Goal: Task Accomplishment & Management: Manage account settings

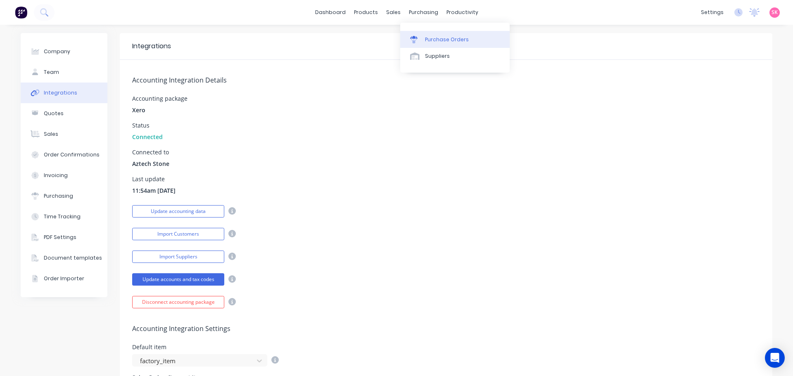
click at [415, 36] on icon at bounding box center [413, 39] width 7 height 7
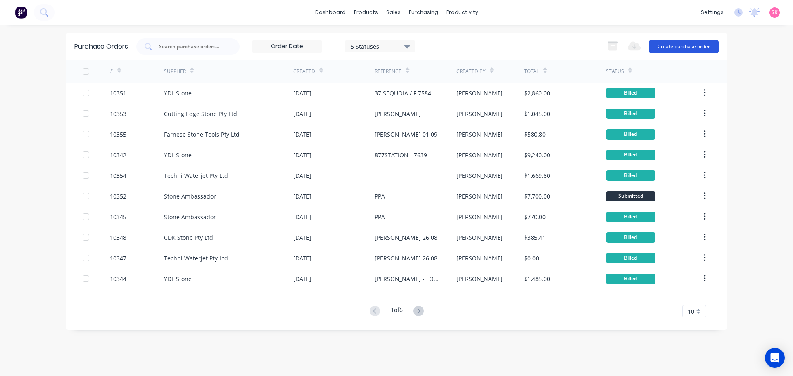
click at [678, 45] on button "Create purchase order" at bounding box center [684, 46] width 70 height 13
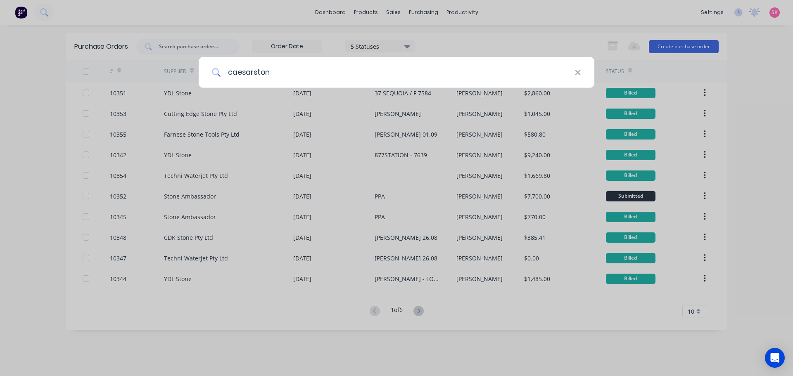
type input "caesarstone"
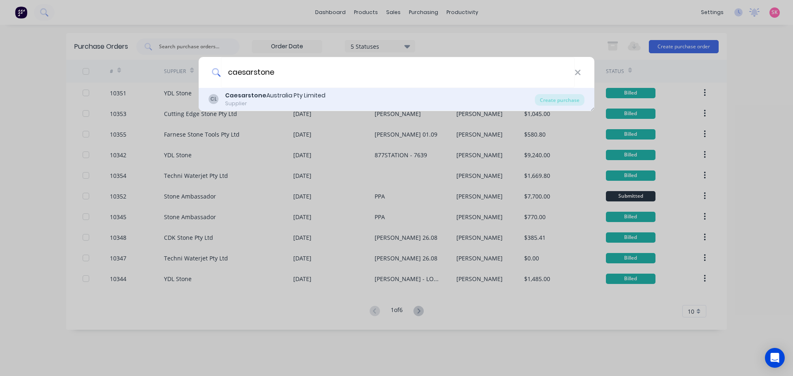
click at [312, 99] on div "Caesarstone Australia Pty Limited" at bounding box center [275, 95] width 100 height 9
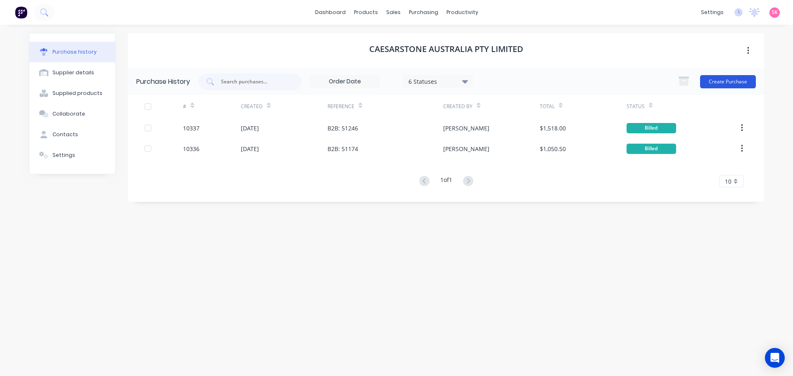
click at [732, 83] on button "Create Purchase" at bounding box center [728, 81] width 56 height 13
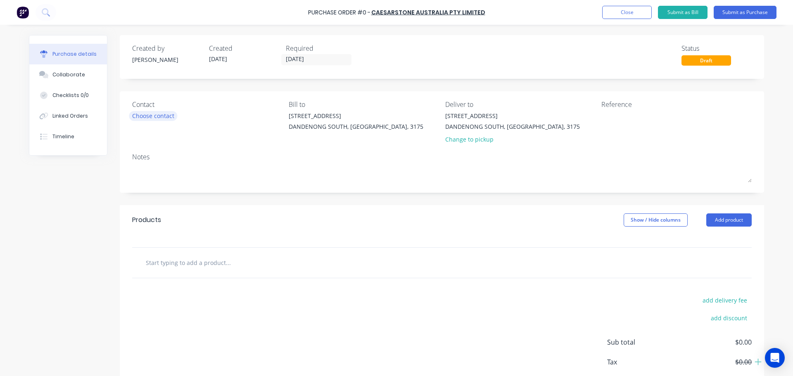
click at [164, 120] on div "Choose contact" at bounding box center [153, 116] width 42 height 9
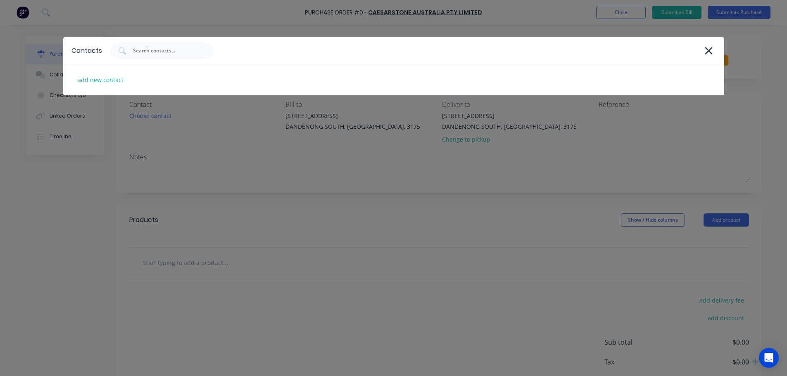
drag, startPoint x: 213, startPoint y: 158, endPoint x: 231, endPoint y: 157, distance: 18.2
click at [213, 158] on div "Contacts add new contact" at bounding box center [393, 188] width 787 height 376
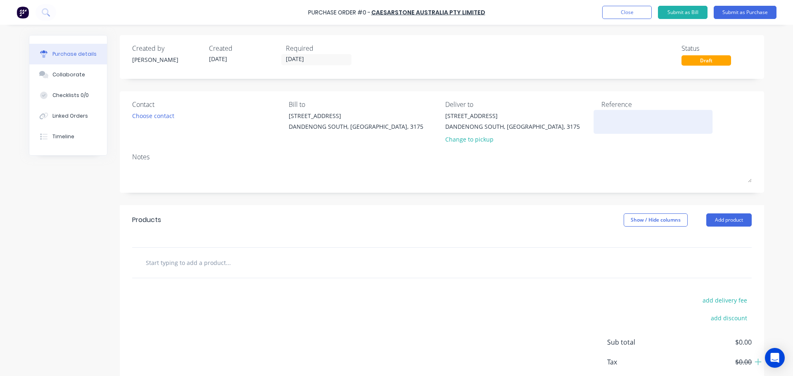
click at [612, 118] on textarea at bounding box center [653, 121] width 103 height 19
click at [194, 267] on input "text" at bounding box center [227, 263] width 165 height 17
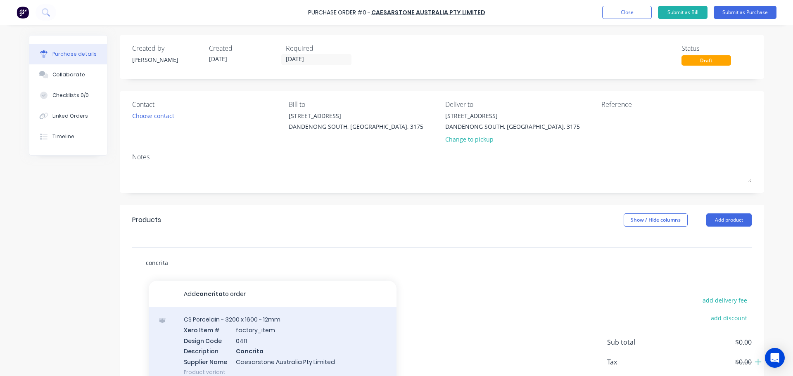
type input "concrita"
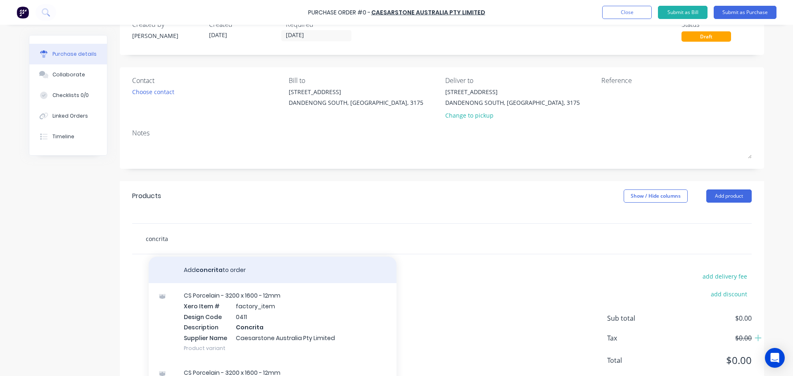
scroll to position [46, 0]
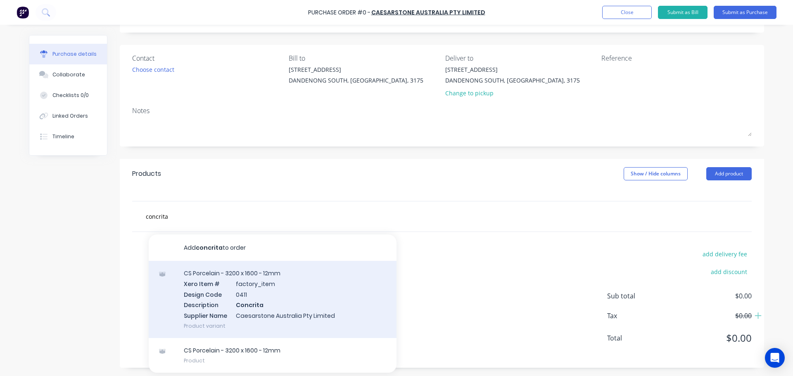
click at [249, 304] on div "CS Porcelain - 3200 x 1600 - 12mm Xero Item # factory_item Design Code 0411 Des…" at bounding box center [273, 299] width 248 height 77
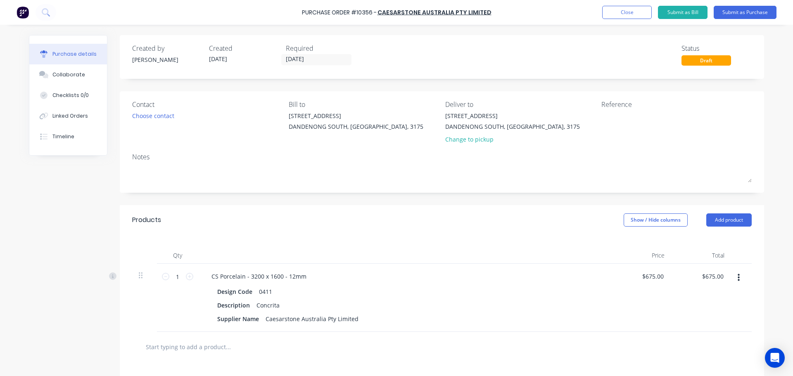
click at [191, 278] on div "1 1" at bounding box center [177, 298] width 41 height 68
click at [189, 277] on icon at bounding box center [189, 276] width 7 height 7
type input "2"
type input "$1,350.00"
click at [612, 121] on textarea at bounding box center [653, 121] width 103 height 19
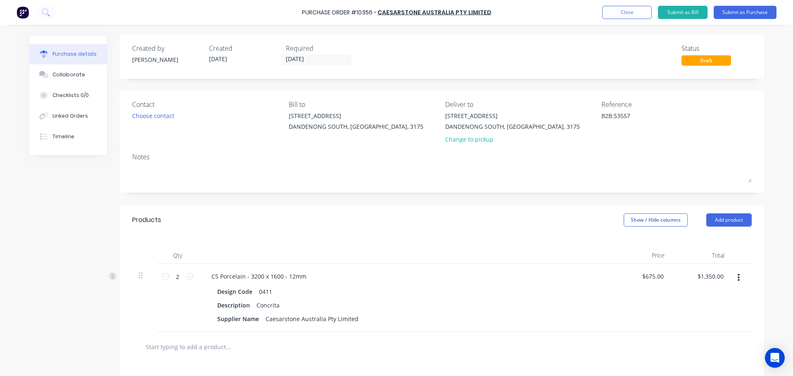
type textarea "B2B: 53557"
click at [727, 10] on button "Submit as Purchase" at bounding box center [745, 12] width 63 height 13
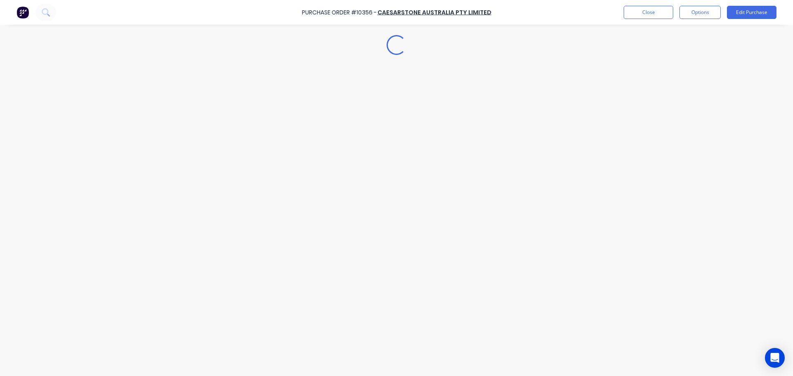
type textarea "x"
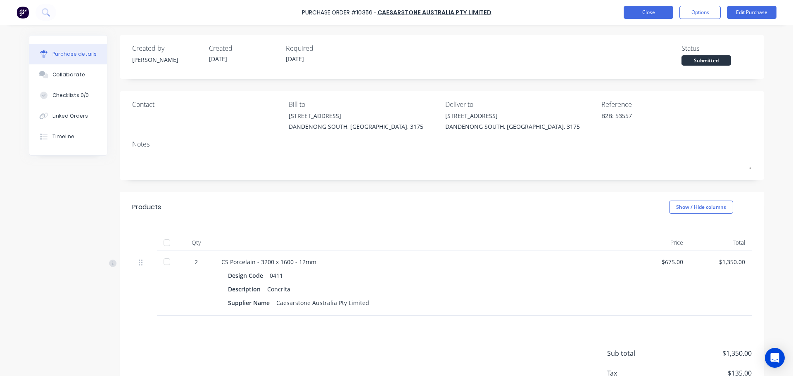
click at [650, 15] on button "Close" at bounding box center [649, 12] width 50 height 13
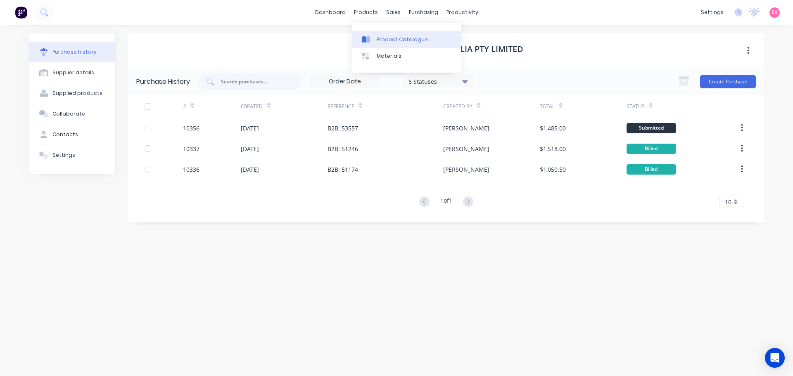
click at [374, 40] on link "Product Catalogue" at bounding box center [407, 39] width 110 height 17
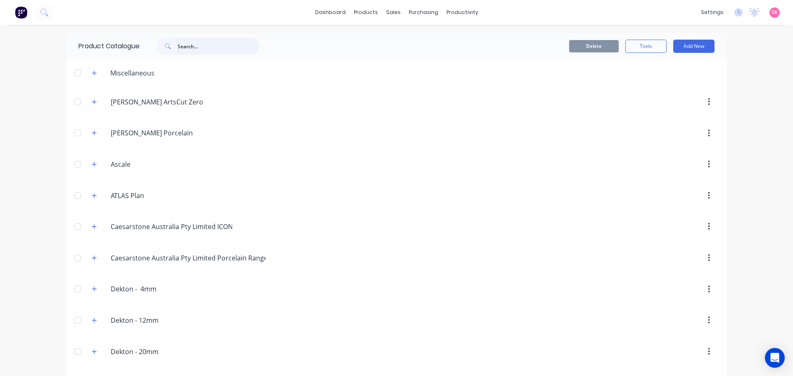
click at [190, 43] on input "text" at bounding box center [219, 46] width 82 height 17
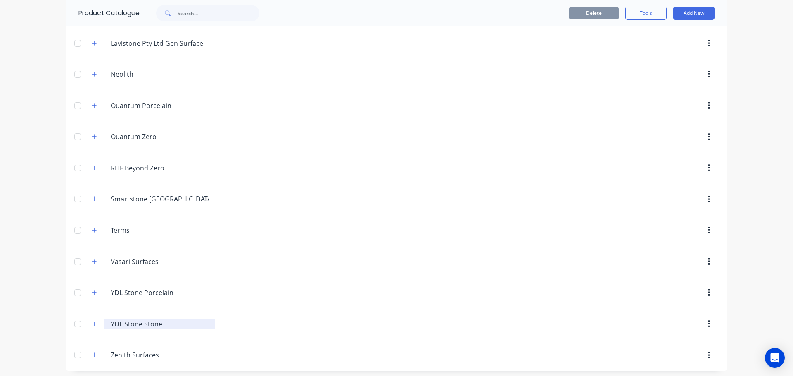
scroll to position [468, 0]
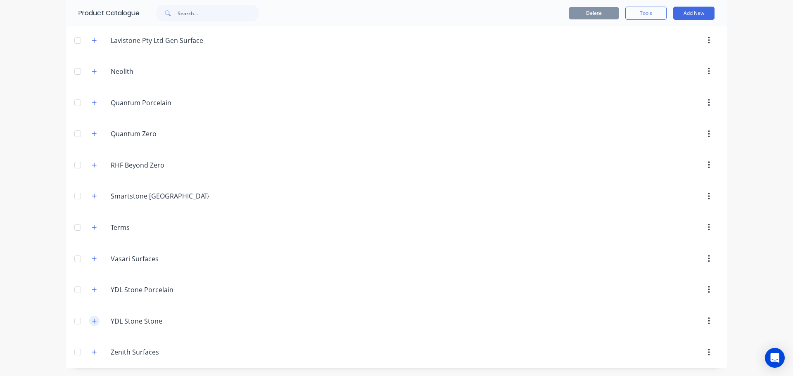
click at [92, 320] on icon "button" at bounding box center [94, 322] width 5 height 6
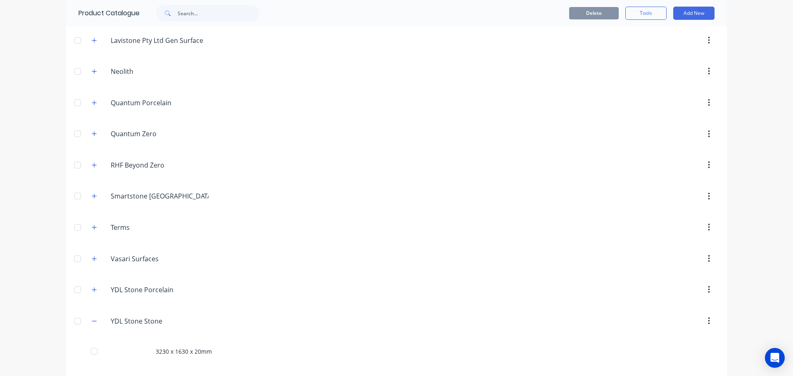
scroll to position [497, 0]
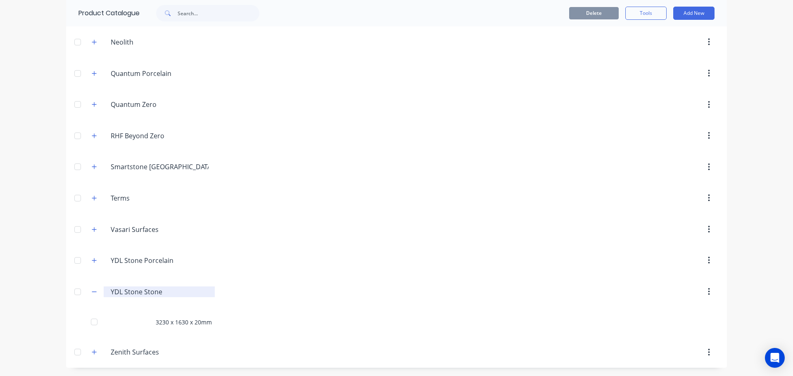
drag, startPoint x: 158, startPoint y: 293, endPoint x: 141, endPoint y: 295, distance: 17.5
click at [141, 295] on input "YDL Stone Stone" at bounding box center [160, 292] width 98 height 10
click at [52, 279] on div "dashboard products sales purchasing productivity dashboard products Product Cat…" at bounding box center [396, 188] width 793 height 376
click at [148, 293] on input "YDL Stone" at bounding box center [160, 292] width 98 height 10
click at [150, 288] on input "YDL Stone" at bounding box center [160, 292] width 98 height 10
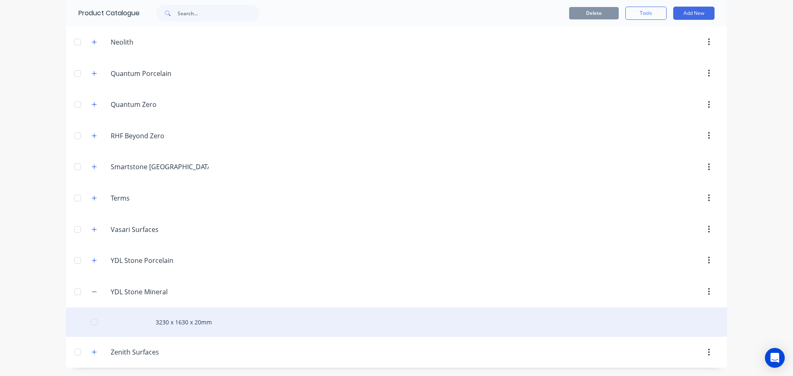
type input "YDL Stone Mineral"
click at [170, 319] on div "3230 x 1630 x 20mm" at bounding box center [396, 322] width 661 height 29
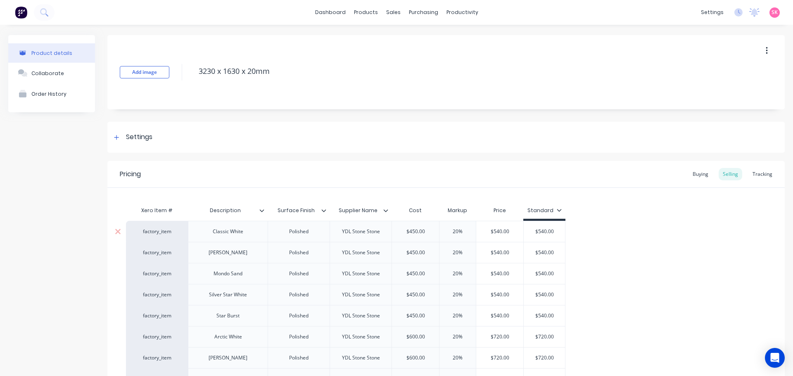
click at [373, 232] on div "YDL Stone Stone" at bounding box center [361, 231] width 51 height 11
click at [373, 233] on div "YDL Stone Stone" at bounding box center [361, 231] width 51 height 11
click at [286, 103] on div "Add image 3230 x 1630 x 20mm" at bounding box center [446, 72] width 678 height 74
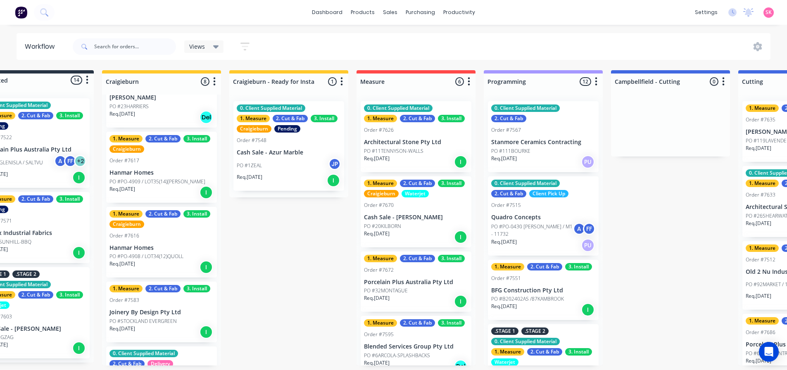
scroll to position [331, 0]
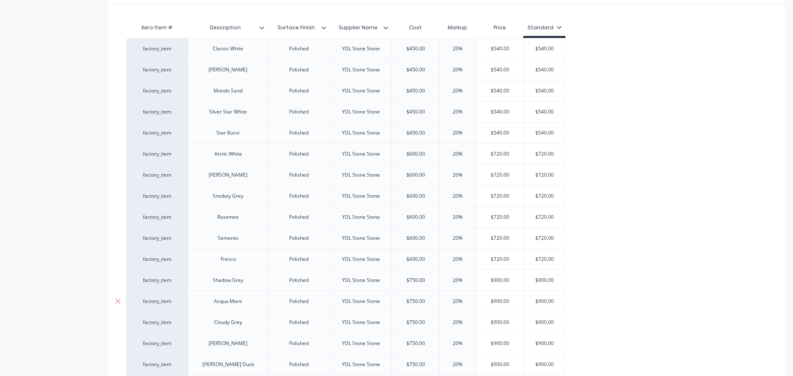
type textarea "x"
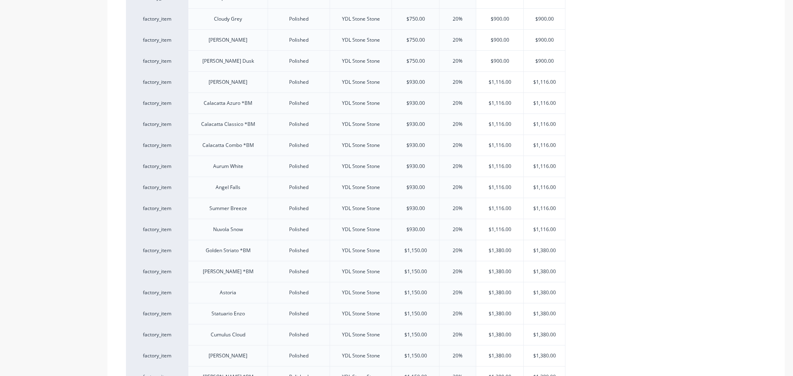
scroll to position [578, 0]
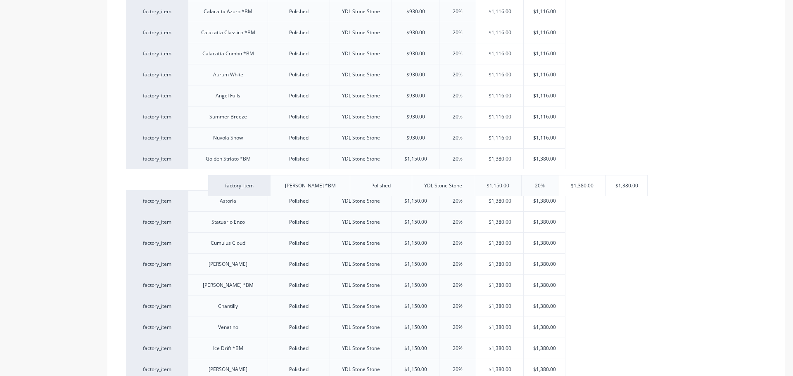
drag, startPoint x: 193, startPoint y: 180, endPoint x: 278, endPoint y: 183, distance: 84.8
click at [278, 183] on div "factory_item Classic White Polished YDL Stone Stone $450.00 20% $540.00 $540.00…" at bounding box center [446, 85] width 640 height 885
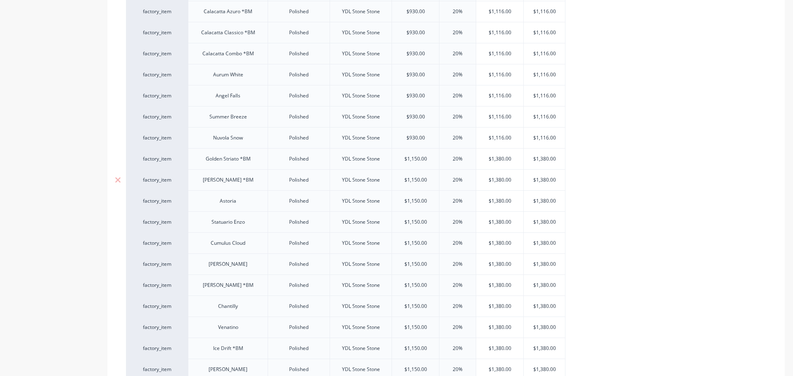
type input "$1,150.00"
drag, startPoint x: 420, startPoint y: 181, endPoint x: 397, endPoint y: 182, distance: 23.2
click at [397, 182] on input "$1,150.00" at bounding box center [415, 179] width 47 height 7
click at [778, 219] on div "Xero Item # Description Surface Finish Supplier Name Cost Markup Price Standard…" at bounding box center [446, 80] width 678 height 940
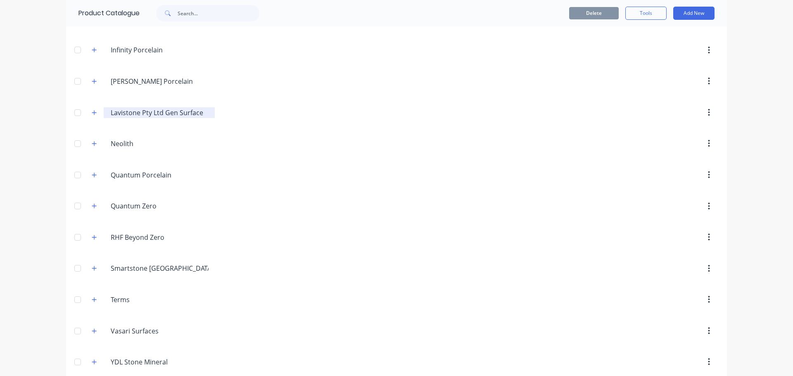
scroll to position [468, 0]
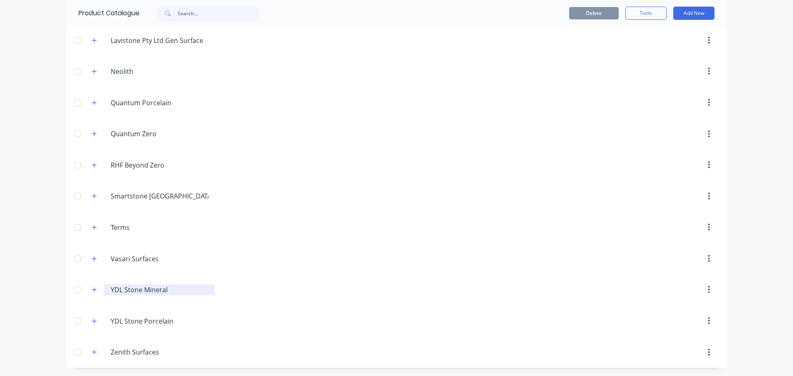
click at [143, 288] on input "YDL Stone Mineral" at bounding box center [160, 290] width 98 height 10
click at [96, 290] on button "button" at bounding box center [94, 290] width 10 height 10
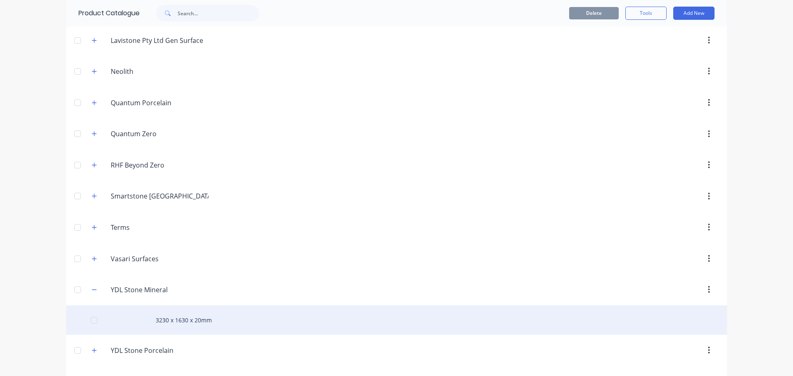
click at [193, 319] on div "3230 x 1630 x 20mm" at bounding box center [396, 320] width 661 height 29
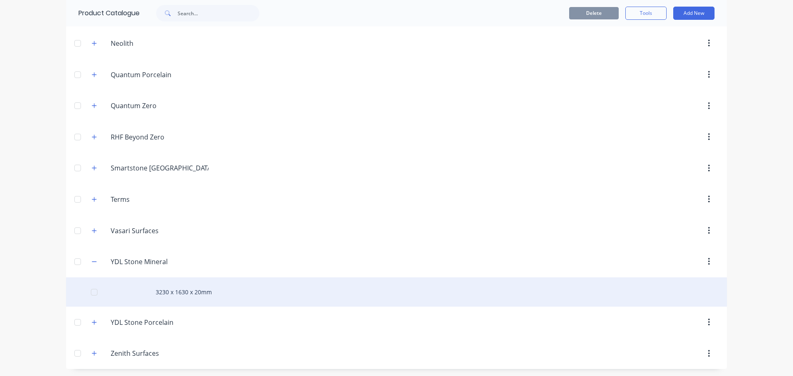
scroll to position [497, 0]
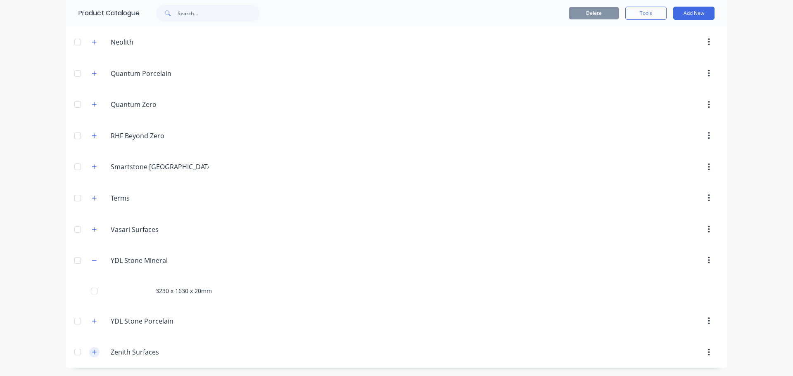
click at [92, 351] on icon "button" at bounding box center [94, 353] width 5 height 6
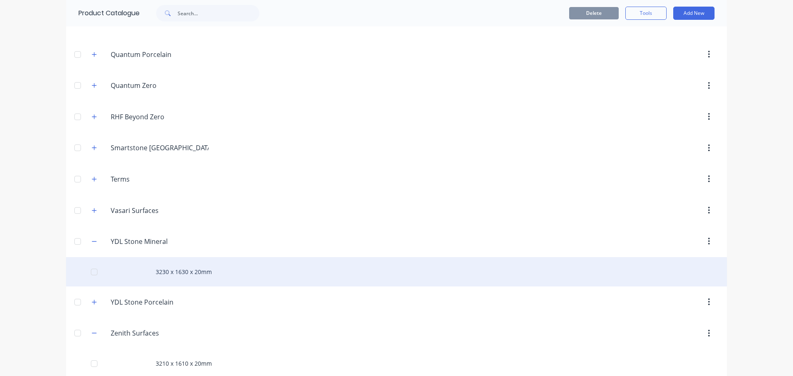
scroll to position [526, 0]
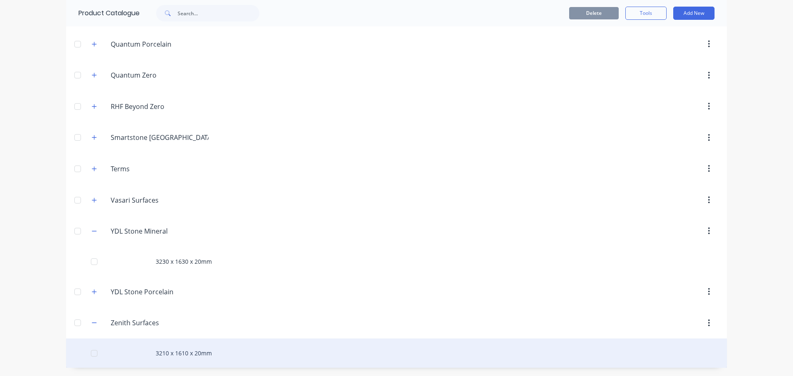
click at [167, 355] on div "3210 x 1610 x 20mm" at bounding box center [396, 353] width 661 height 29
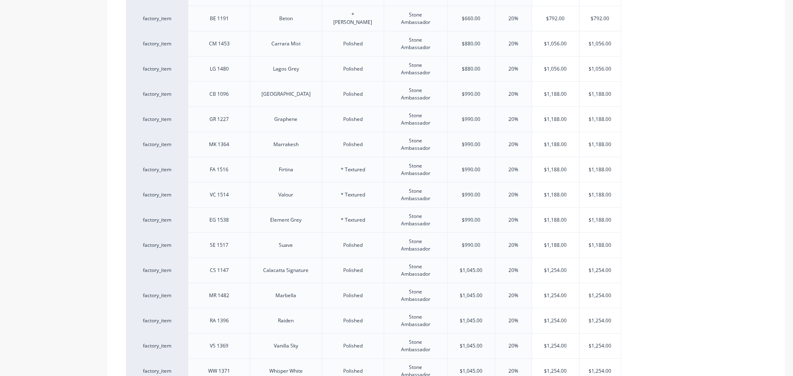
scroll to position [620, 0]
click at [291, 245] on div "Suave" at bounding box center [285, 244] width 41 height 11
click at [83, 231] on div "Product details Collaborate Order History" at bounding box center [51, 149] width 87 height 1468
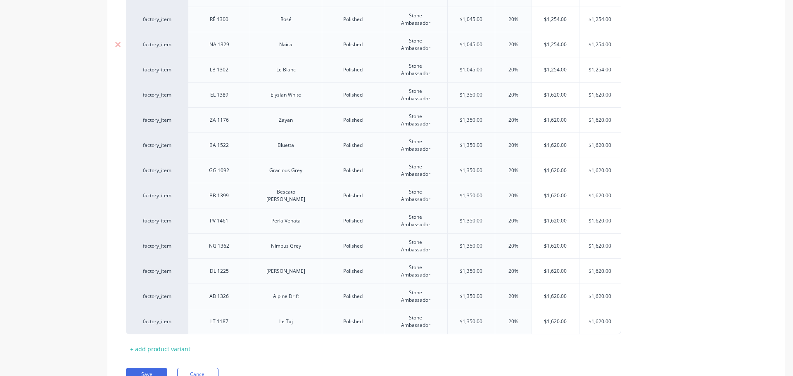
scroll to position [1116, 0]
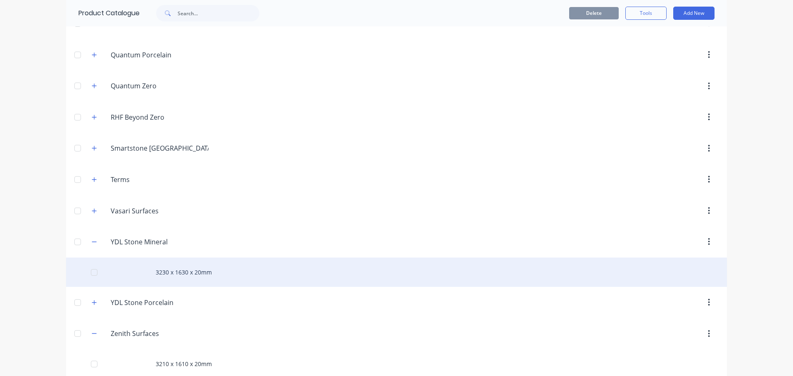
scroll to position [526, 0]
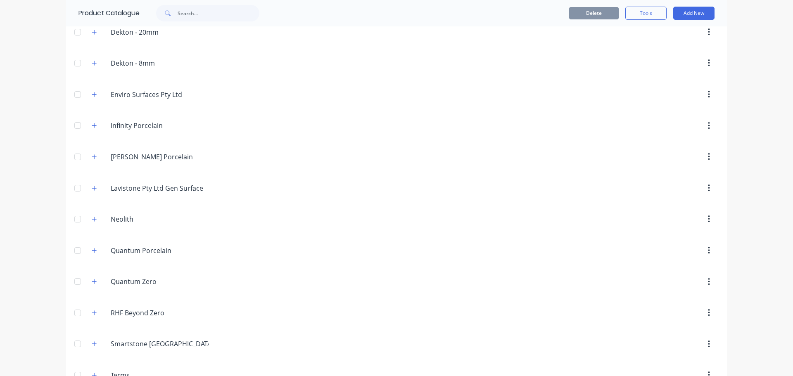
click at [92, 314] on icon "button" at bounding box center [94, 313] width 5 height 6
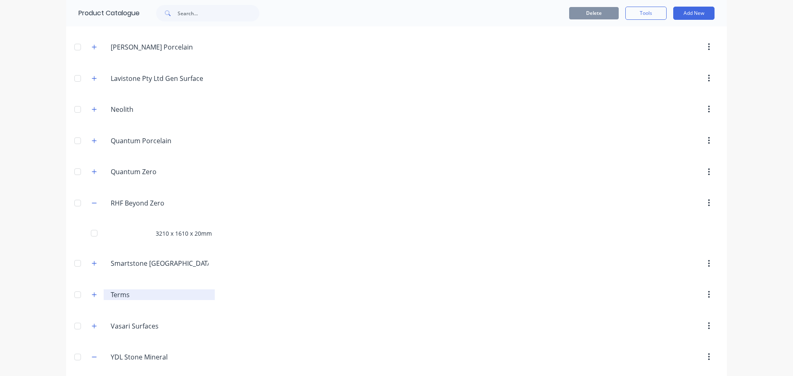
scroll to position [485, 0]
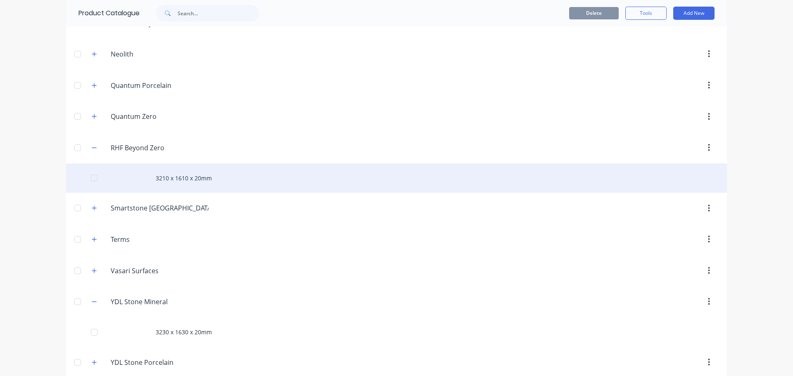
click at [207, 176] on div "3210 x 1610 x 20mm" at bounding box center [396, 178] width 661 height 29
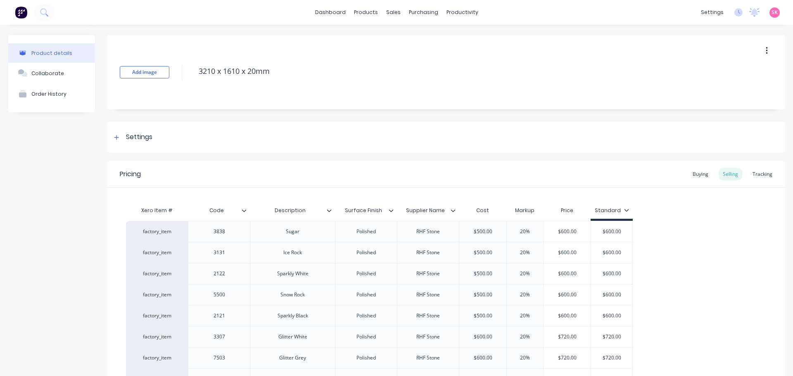
type textarea "x"
click at [390, 39] on icon at bounding box center [392, 39] width 7 height 7
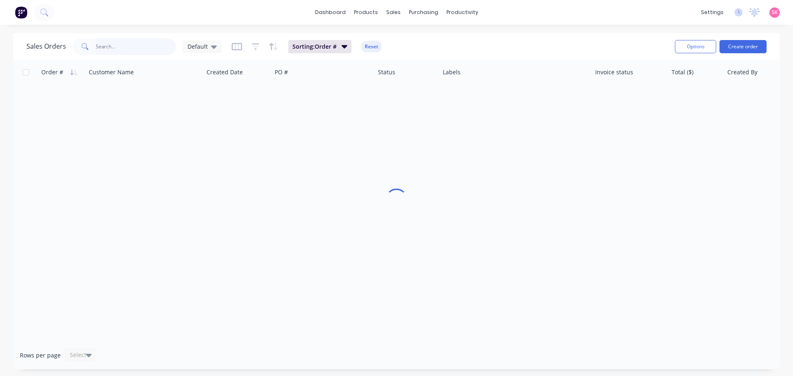
click at [123, 44] on input "text" at bounding box center [136, 46] width 81 height 17
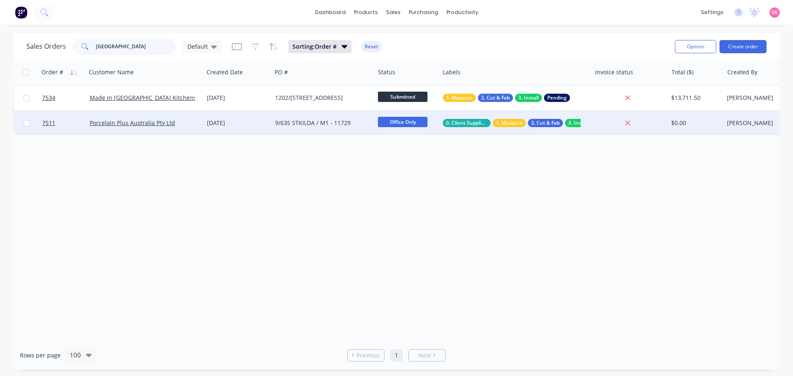
type input "st kilda road"
click at [250, 122] on div "02 Jul 2025" at bounding box center [238, 123] width 62 height 8
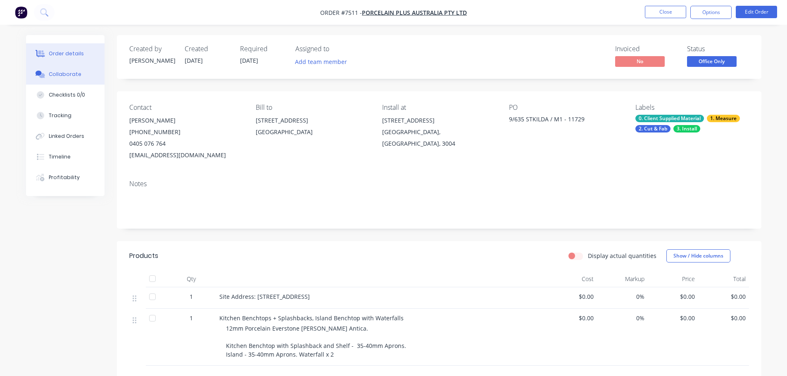
click at [71, 79] on button "Collaborate" at bounding box center [65, 74] width 79 height 21
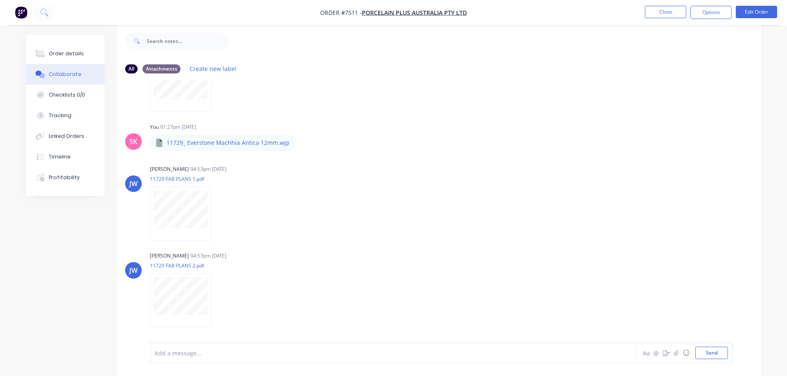
scroll to position [12, 0]
click at [202, 350] on div at bounding box center [370, 353] width 430 height 9
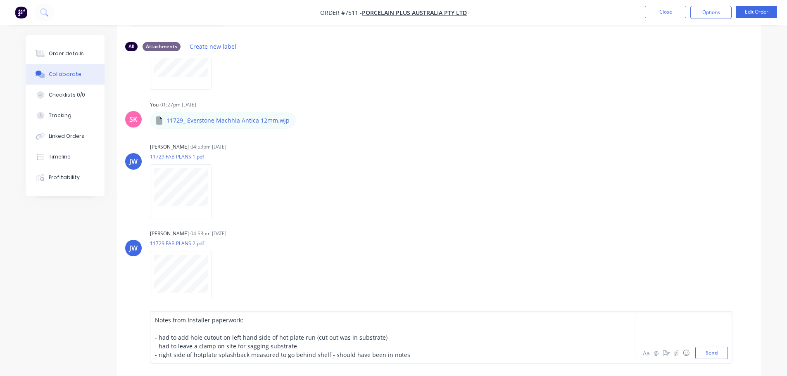
scroll to position [43, 0]
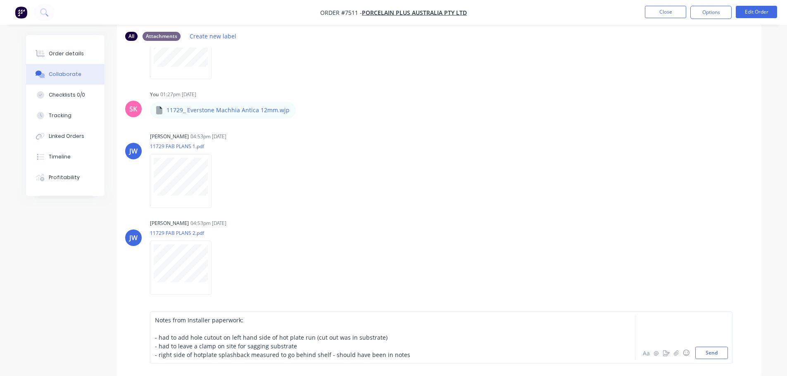
click at [425, 357] on div "- right side of hotplate splashback measured to go behind shelf - should have b…" at bounding box center [370, 355] width 430 height 9
click at [719, 353] on button "Send" at bounding box center [711, 353] width 33 height 12
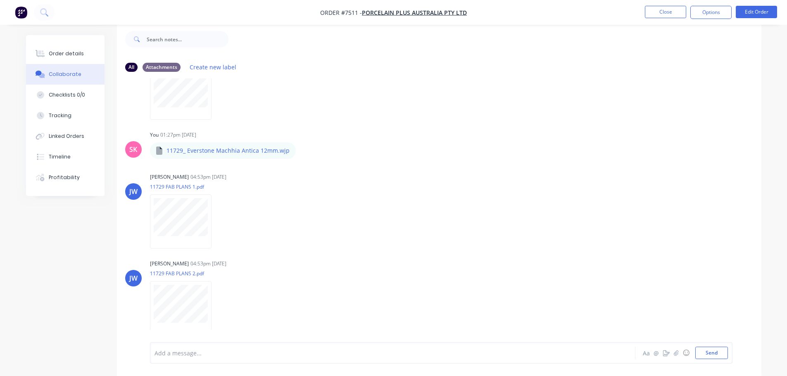
scroll to position [0, 0]
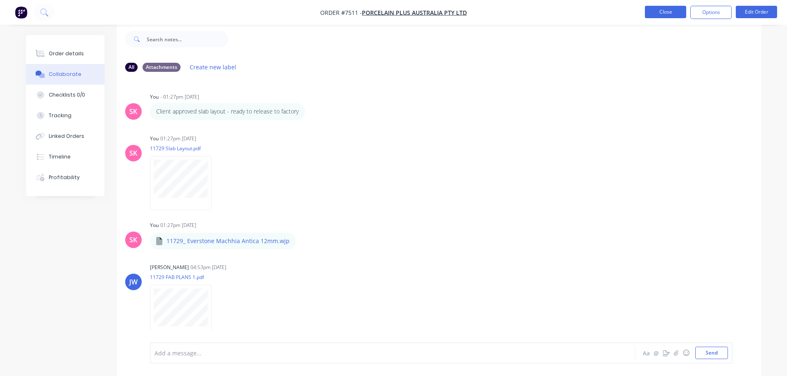
click at [664, 12] on button "Close" at bounding box center [665, 12] width 41 height 12
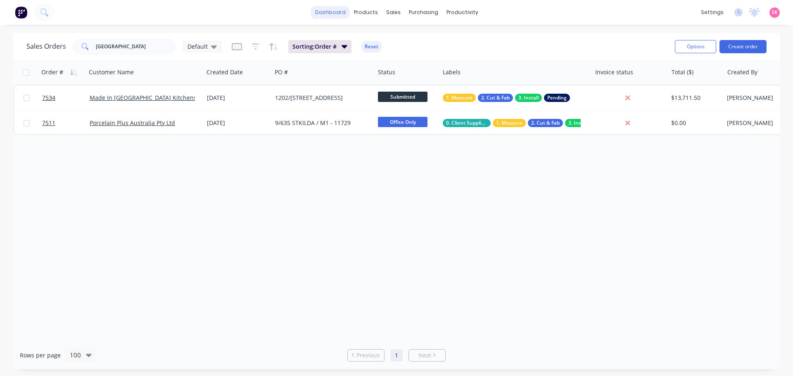
click at [329, 14] on link "dashboard" at bounding box center [330, 12] width 39 height 12
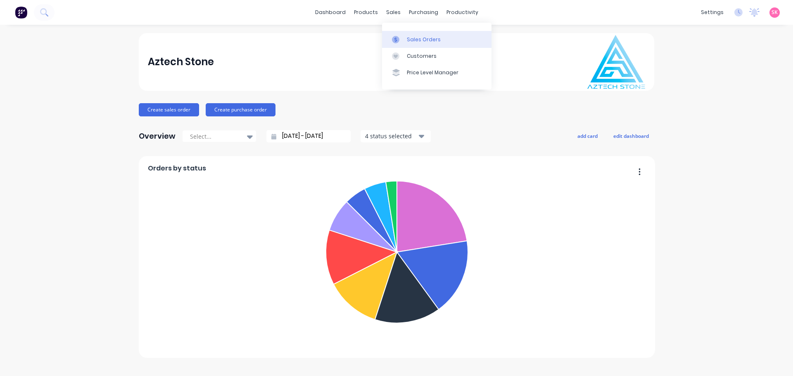
click at [405, 36] on link "Sales Orders" at bounding box center [437, 39] width 110 height 17
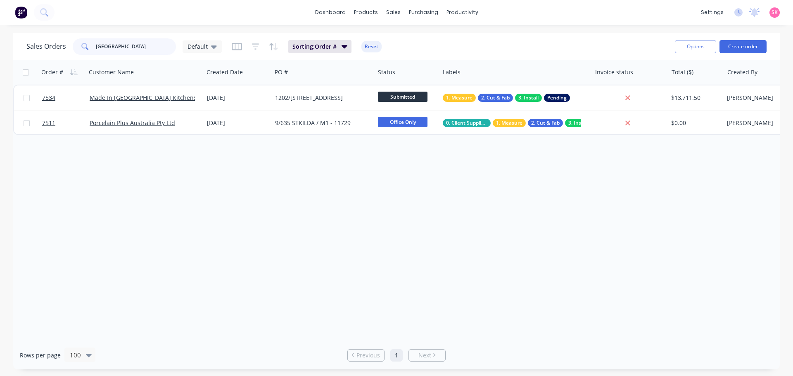
drag, startPoint x: 111, startPoint y: 47, endPoint x: 27, endPoint y: 50, distance: 84.3
click at [29, 50] on div "Sales Orders st kilda road Default" at bounding box center [123, 46] width 195 height 17
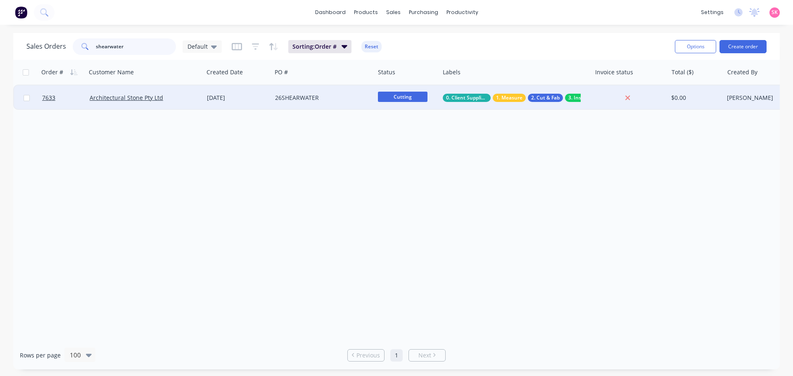
type input "shearwater"
click at [188, 93] on div "Architectural Stone Pty Ltd" at bounding box center [144, 98] width 117 height 25
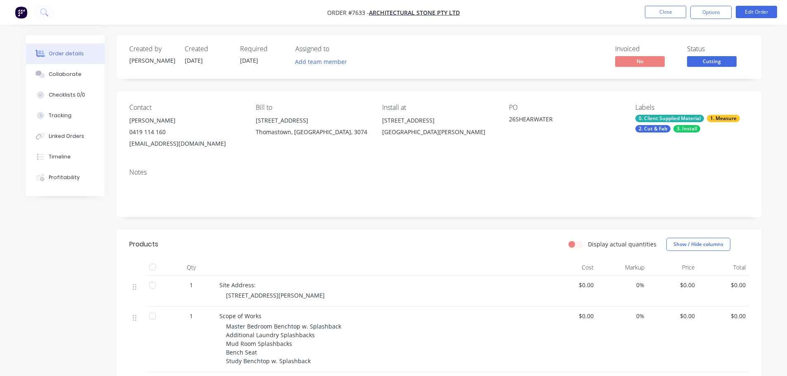
scroll to position [165, 0]
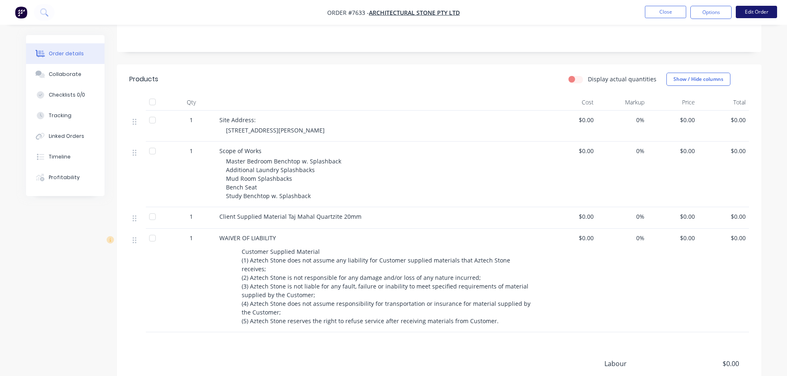
click at [760, 16] on button "Edit Order" at bounding box center [756, 12] width 41 height 12
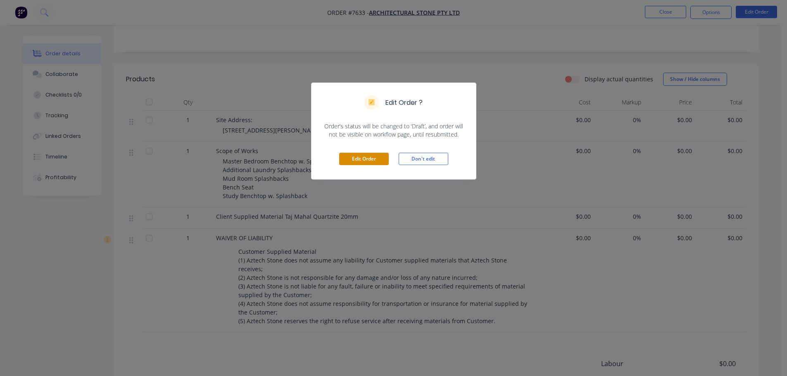
click at [363, 164] on button "Edit Order" at bounding box center [364, 159] width 50 height 12
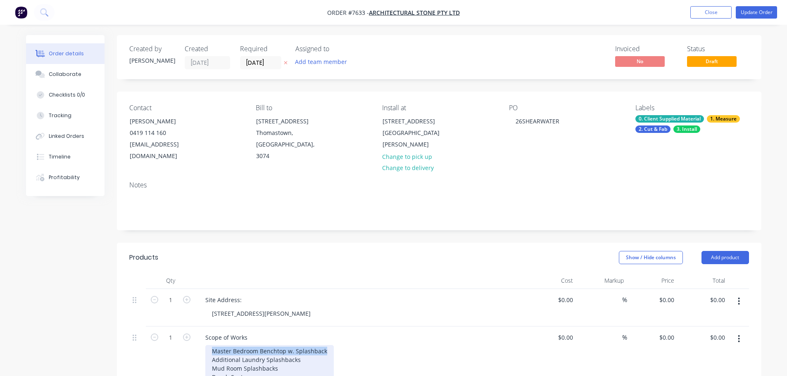
drag, startPoint x: 324, startPoint y: 341, endPoint x: 198, endPoint y: 340, distance: 125.6
click at [201, 341] on div "Scope of Works Master Bedroom Benchtop w. Splashback Additional Laundry Splashb…" at bounding box center [360, 363] width 331 height 72
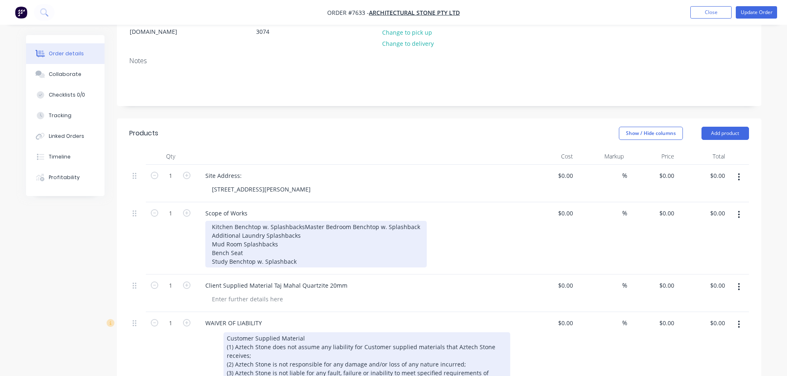
scroll to position [207, 0]
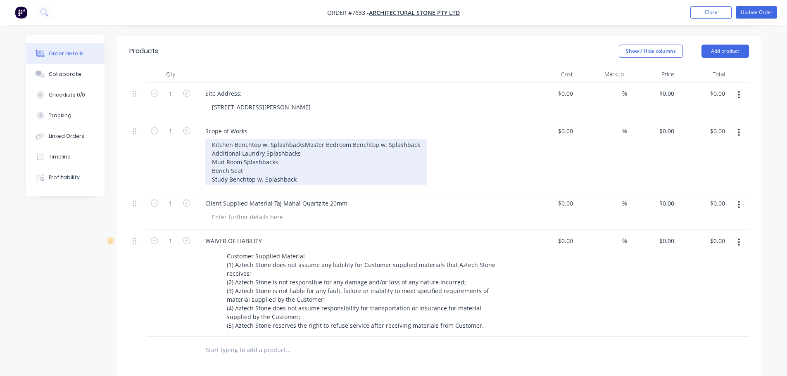
click at [229, 139] on div "Kitchen Benchtop w. Splashbacks Master Bedroom Benchtop w. Splashback Additiona…" at bounding box center [315, 162] width 221 height 47
drag, startPoint x: 231, startPoint y: 132, endPoint x: 162, endPoint y: 131, distance: 68.6
click at [164, 131] on div "1 Scope of Works Kitchen Benchtop w. Splashbacks Master Bedroom Benchtop w. Spl…" at bounding box center [439, 156] width 620 height 72
click at [327, 139] on div "Alfresco Benchtop w. Splashbacks Master Bedroom Benchtop w. Splashback Addition…" at bounding box center [316, 162] width 223 height 47
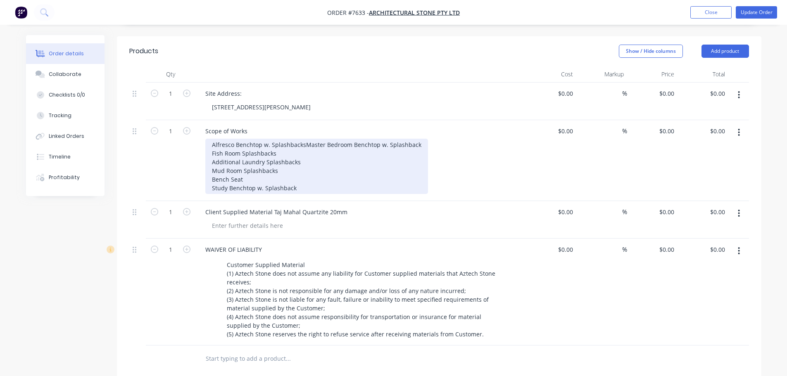
click at [300, 154] on div "Alfresco Benchtop w. Splashbacks Master Bedroom Benchtop w. Splashback Fish Roo…" at bounding box center [316, 166] width 223 height 55
click at [300, 172] on div "Alfresco Benchtop w. Splashbacks Master Bedroom Benchtop w. Splashback Fish Roo…" at bounding box center [316, 166] width 223 height 55
click at [310, 143] on div "Alfresco Benchtop w. Splashbacks Master Bedroom Benchtop w. Splashback Fish Roo…" at bounding box center [316, 166] width 223 height 55
click at [305, 148] on div "Alfresco Benchtop w. Splashbacks Master Bedroom Benchtop w. Splashback Fish Roo…" at bounding box center [316, 166] width 223 height 55
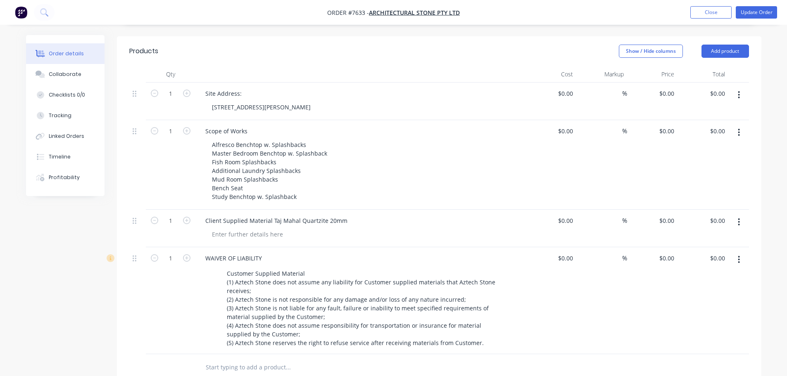
click at [415, 188] on div "Alfresco Benchtop w. Splashbacks Master Bedroom Benchtop w. Splashback Fish Roo…" at bounding box center [363, 171] width 317 height 64
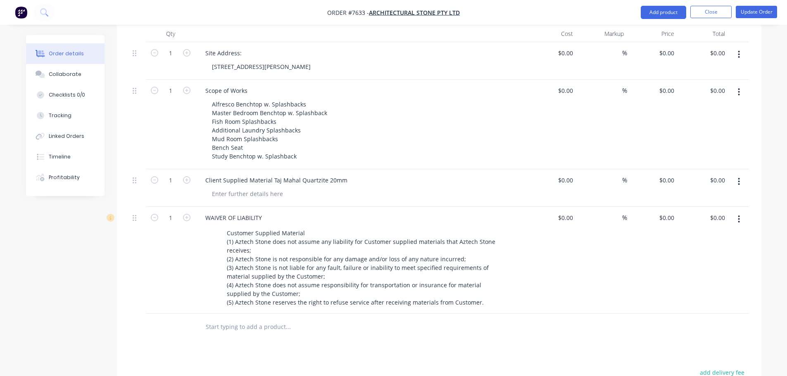
scroll to position [124, 0]
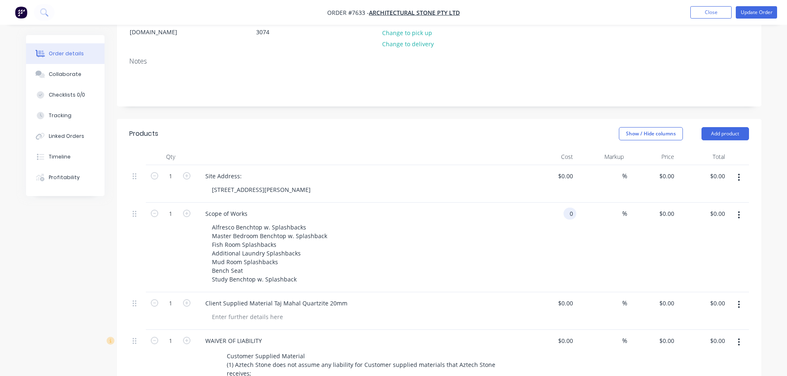
click at [569, 208] on input "0" at bounding box center [572, 214] width 10 height 12
type input "$5,050.00"
click at [550, 203] on div "$5,050.00 5050" at bounding box center [551, 248] width 51 height 90
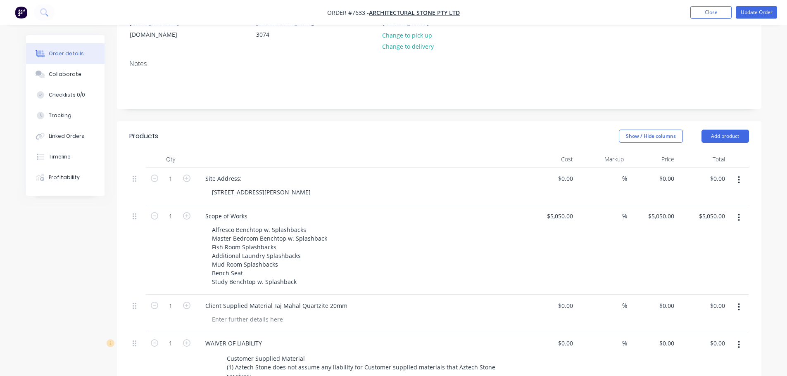
scroll to position [0, 0]
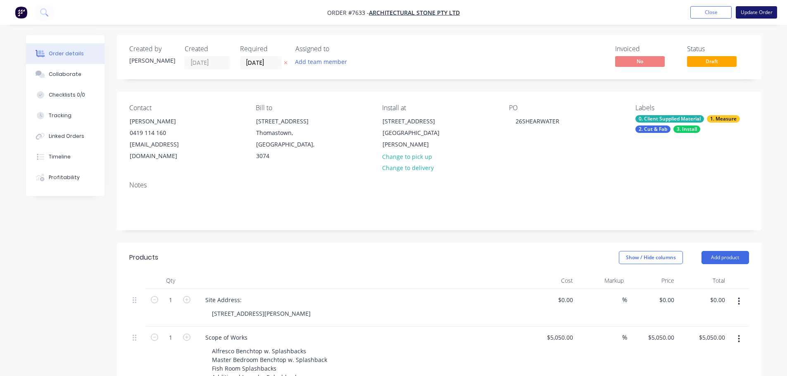
click at [762, 12] on button "Update Order" at bounding box center [756, 12] width 41 height 12
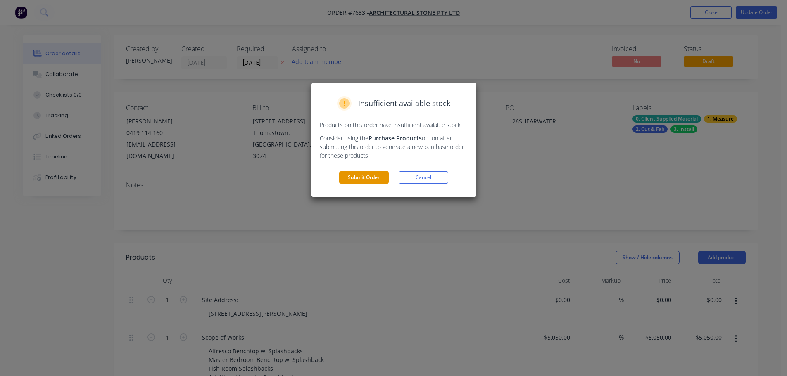
click at [358, 176] on button "Submit Order" at bounding box center [364, 177] width 50 height 12
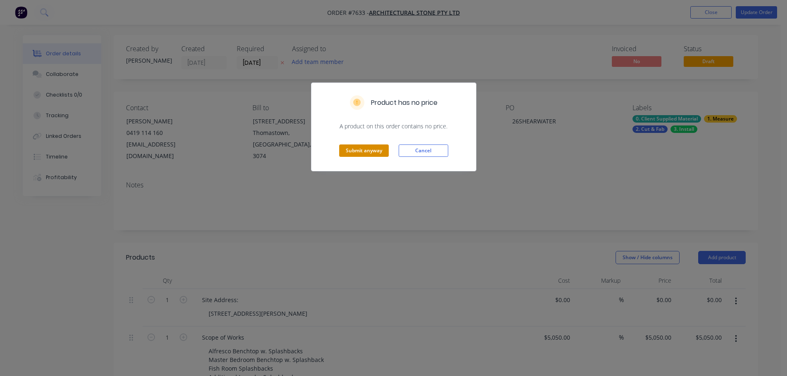
click at [371, 152] on button "Submit anyway" at bounding box center [364, 151] width 50 height 12
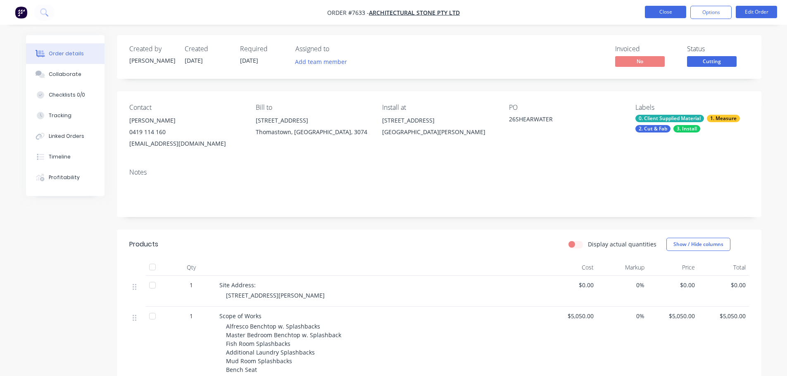
click at [654, 13] on button "Close" at bounding box center [665, 12] width 41 height 12
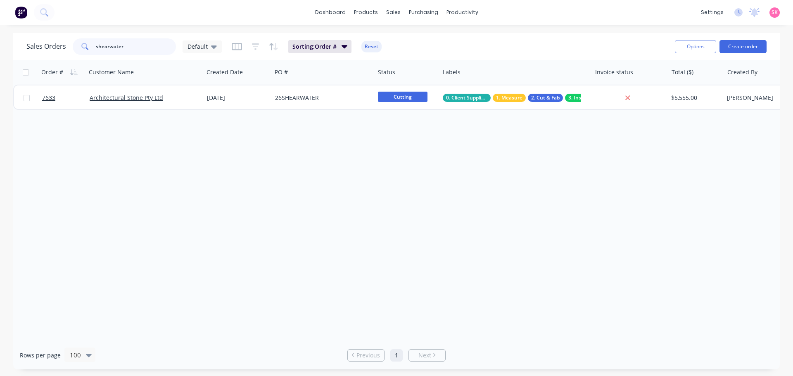
drag, startPoint x: 140, startPoint y: 48, endPoint x: 62, endPoint y: 47, distance: 77.7
click at [65, 47] on div "Sales Orders shearwater Default" at bounding box center [123, 46] width 195 height 17
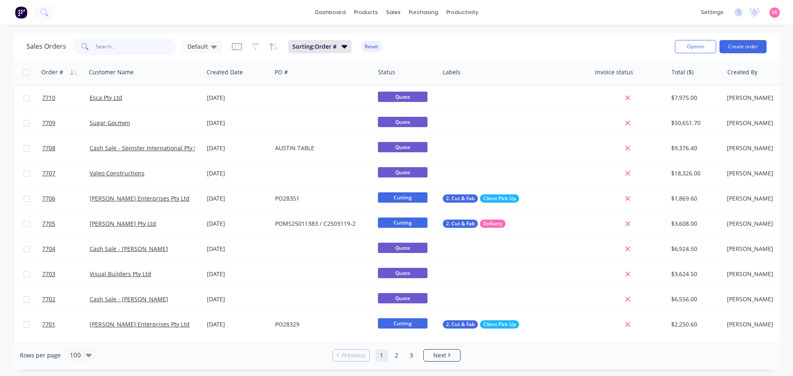
click at [138, 53] on input "text" at bounding box center [136, 46] width 81 height 17
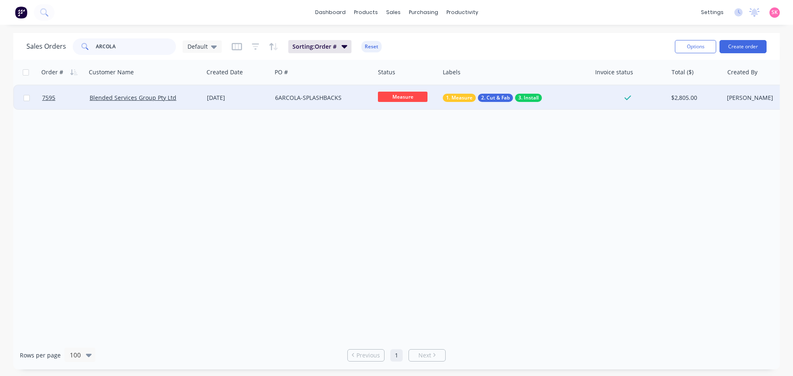
type input "ARCOLA"
click at [209, 102] on div "04 Sep 2025" at bounding box center [238, 98] width 68 height 25
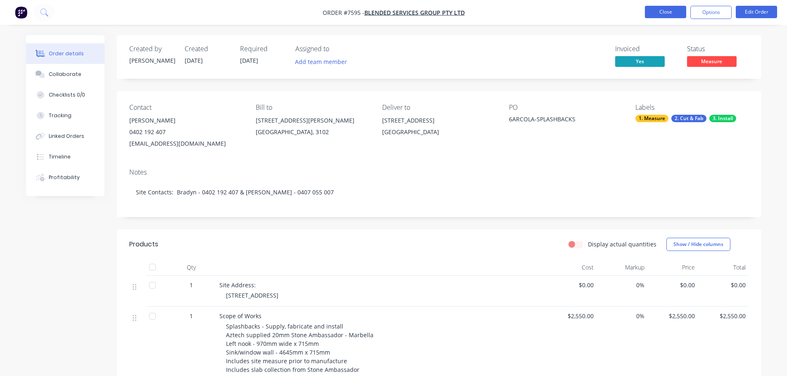
click at [653, 12] on button "Close" at bounding box center [665, 12] width 41 height 12
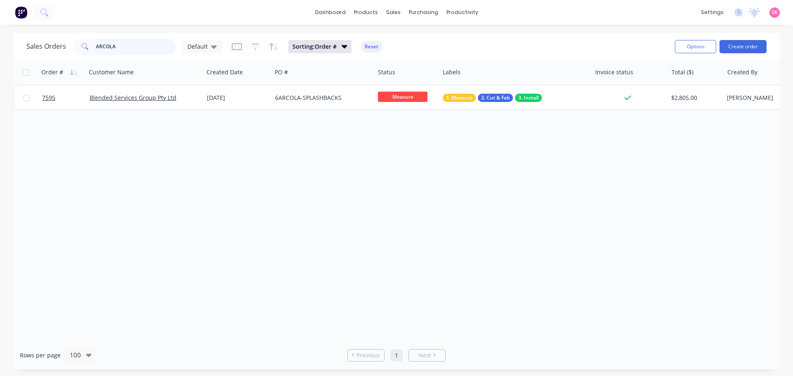
click at [55, 52] on div "Sales Orders ARCOLA Default" at bounding box center [123, 46] width 195 height 17
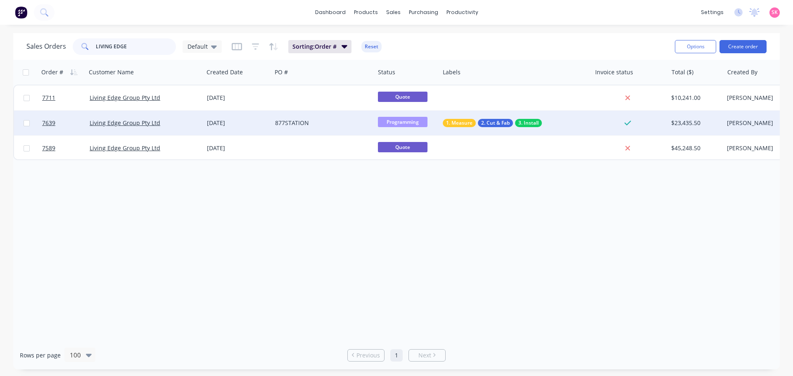
type input "LIVING EDGE"
click at [223, 123] on div "18 Aug 2025" at bounding box center [238, 123] width 62 height 8
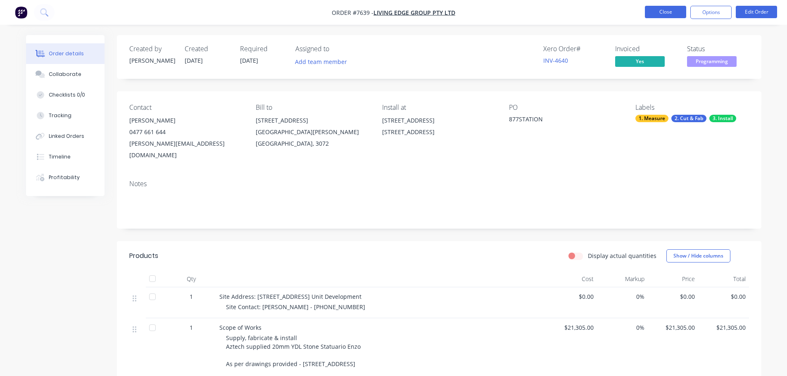
click at [679, 10] on button "Close" at bounding box center [665, 12] width 41 height 12
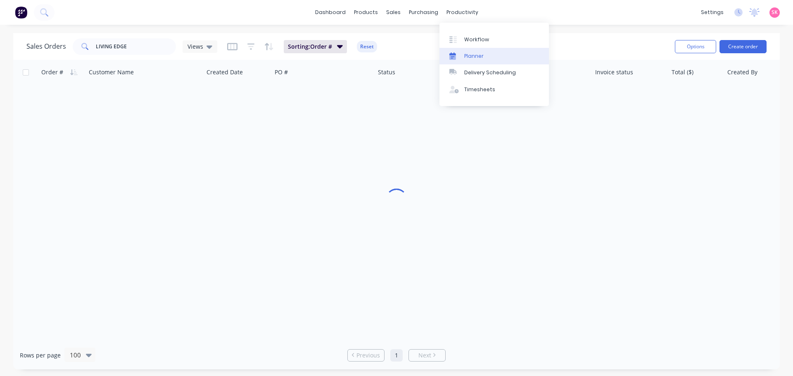
click at [481, 52] on div "Planner" at bounding box center [473, 55] width 19 height 7
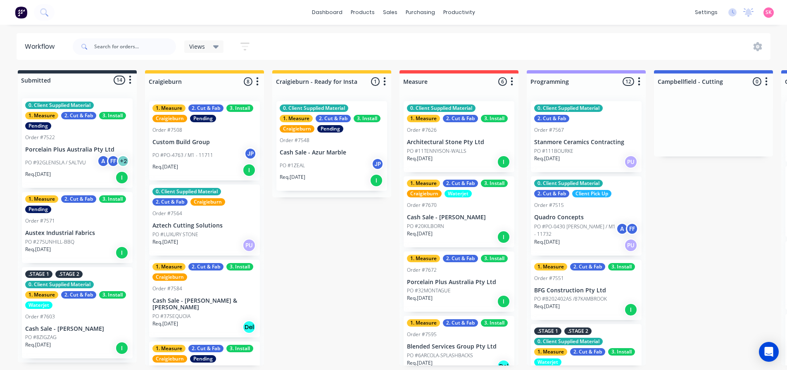
click at [117, 46] on input "text" at bounding box center [135, 46] width 82 height 17
click at [390, 42] on icon at bounding box center [392, 41] width 7 height 7
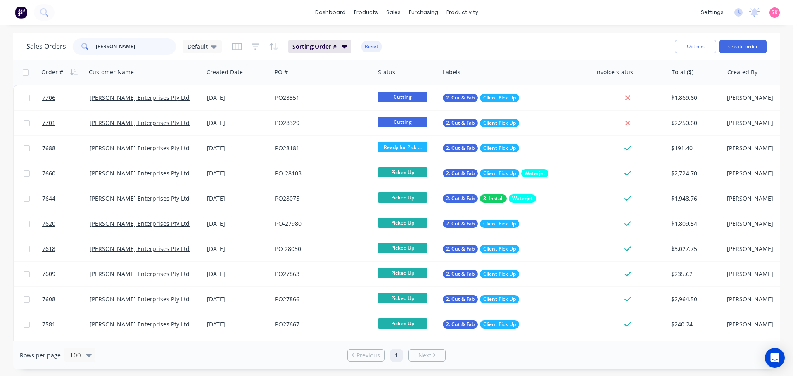
drag, startPoint x: 98, startPoint y: 48, endPoint x: 65, endPoint y: 51, distance: 32.9
click at [65, 51] on div "Sales Orders tait Default" at bounding box center [123, 46] width 195 height 17
type input "7581"
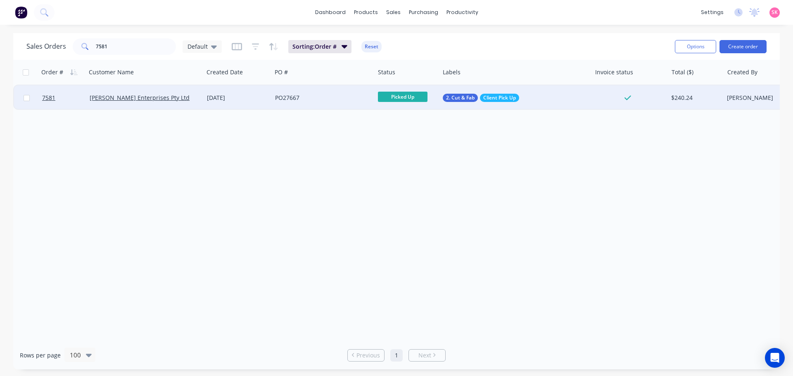
click at [339, 94] on div "PO27667" at bounding box center [321, 98] width 92 height 8
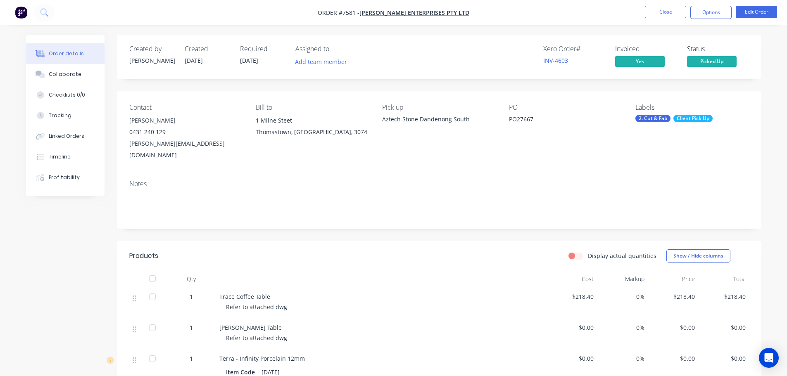
click at [712, 65] on span "Picked Up" at bounding box center [712, 61] width 50 height 10
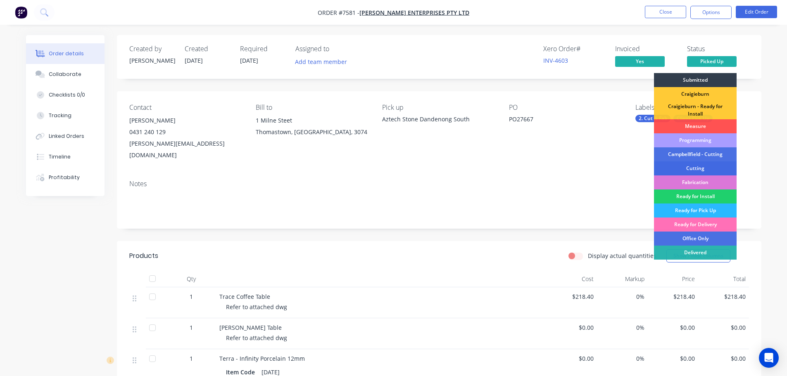
click at [709, 164] on div "Cutting" at bounding box center [695, 169] width 83 height 14
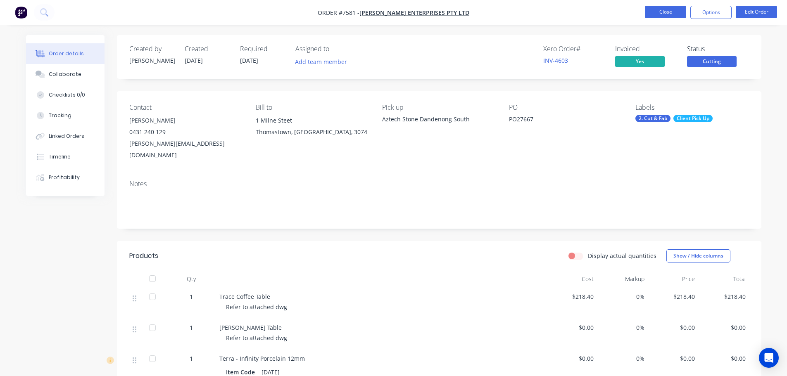
click at [675, 13] on button "Close" at bounding box center [665, 12] width 41 height 12
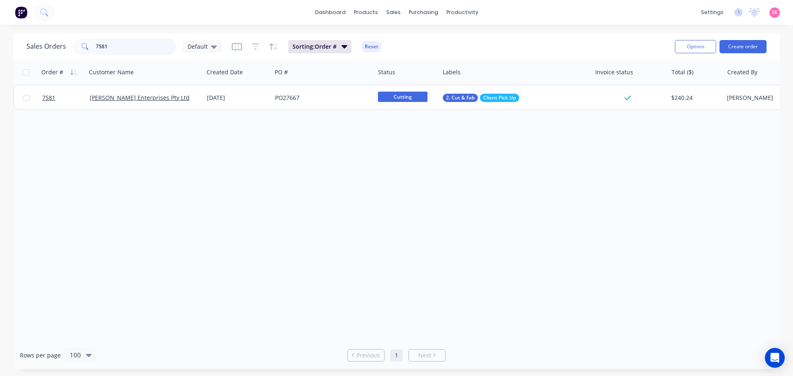
click at [20, 52] on div "Sales Orders 7581 Default Sorting: Order # Reset Options Create order" at bounding box center [396, 46] width 767 height 27
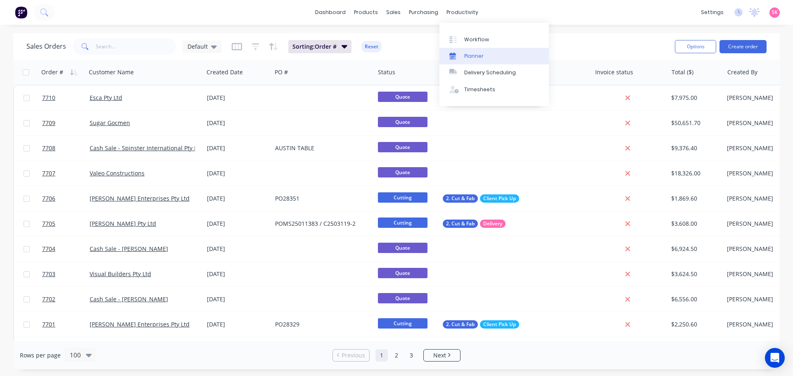
click at [466, 54] on div "Planner" at bounding box center [473, 55] width 19 height 7
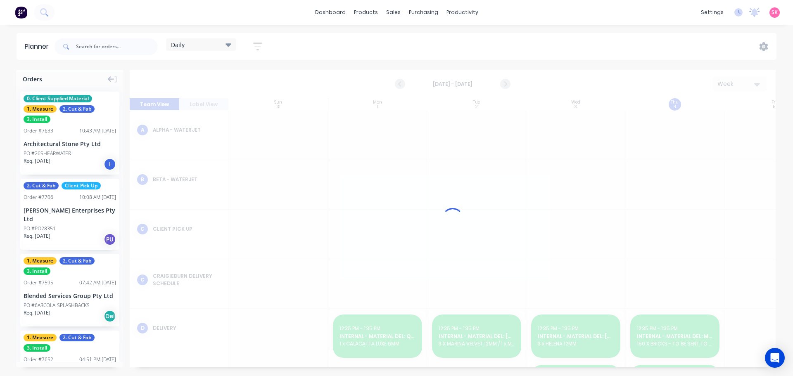
scroll to position [0, 0]
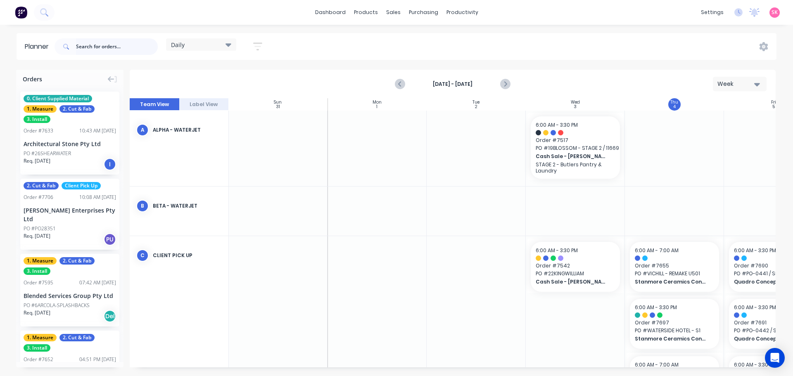
click at [121, 50] on input "text" at bounding box center [117, 46] width 82 height 17
click at [500, 82] on button "Next page" at bounding box center [505, 84] width 17 height 17
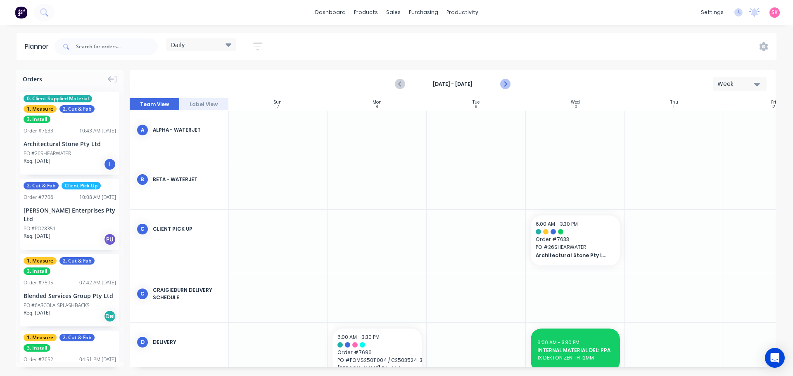
click at [504, 82] on icon "Next page" at bounding box center [505, 84] width 10 height 10
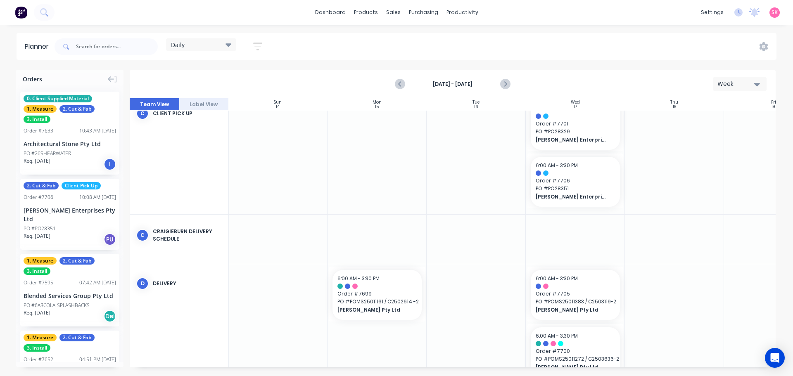
scroll to position [41, 0]
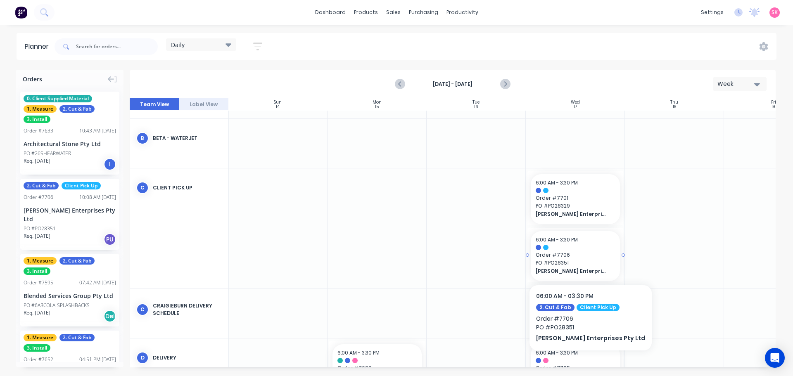
click at [593, 239] on div "6:00 AM - 3:30 PM" at bounding box center [575, 239] width 79 height 7
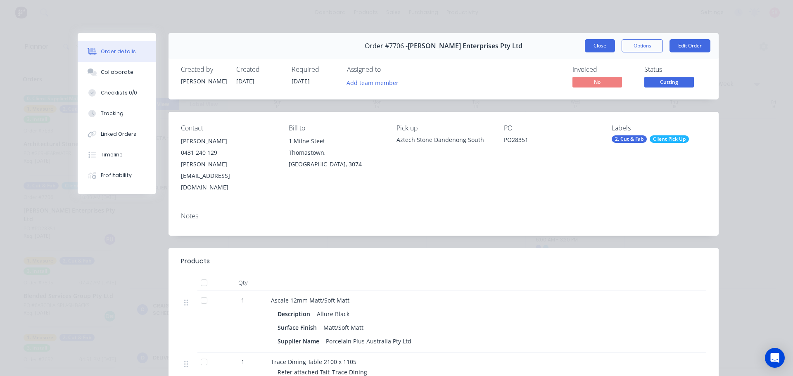
click at [607, 45] on button "Close" at bounding box center [600, 45] width 30 height 13
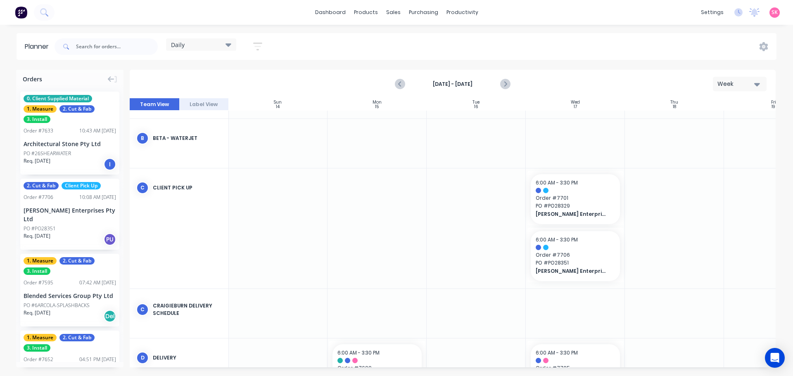
click at [580, 200] on span "Order # 7701" at bounding box center [575, 198] width 79 height 7
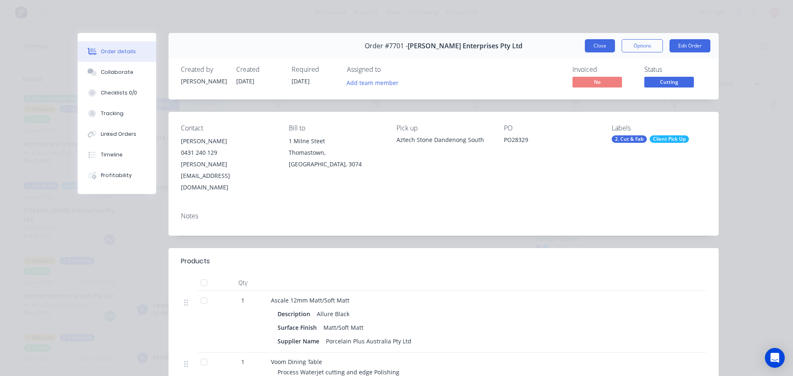
click at [607, 48] on button "Close" at bounding box center [600, 45] width 30 height 13
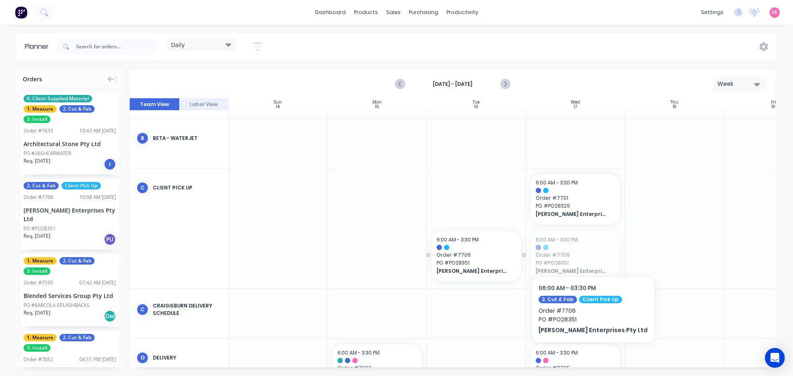
drag, startPoint x: 590, startPoint y: 250, endPoint x: 502, endPoint y: 255, distance: 88.1
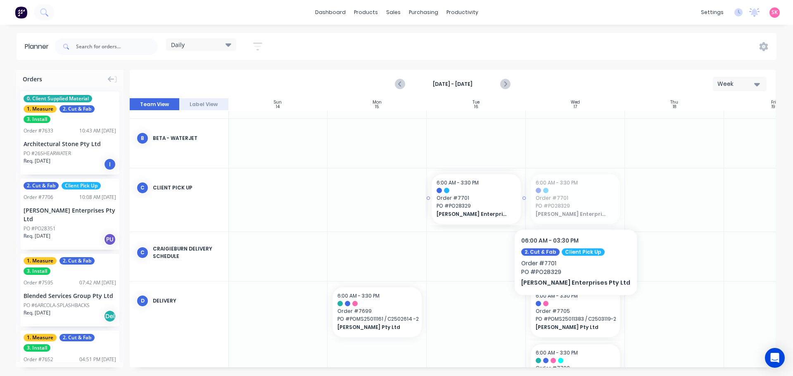
drag, startPoint x: 561, startPoint y: 204, endPoint x: 481, endPoint y: 207, distance: 80.2
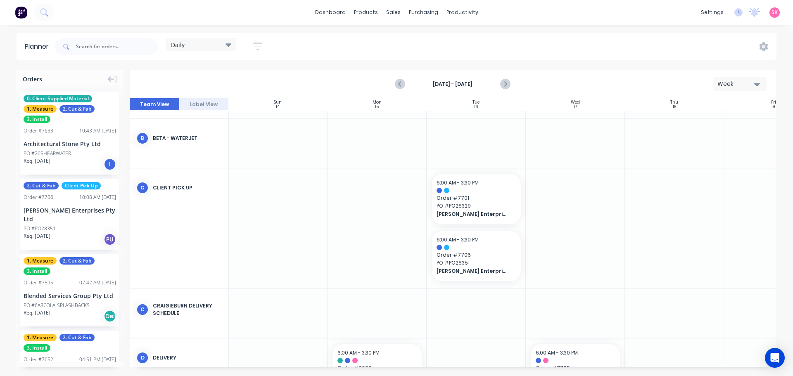
click at [124, 39] on div at bounding box center [106, 46] width 103 height 25
click at [121, 43] on input "text" at bounding box center [117, 46] width 82 height 17
type input "7581"
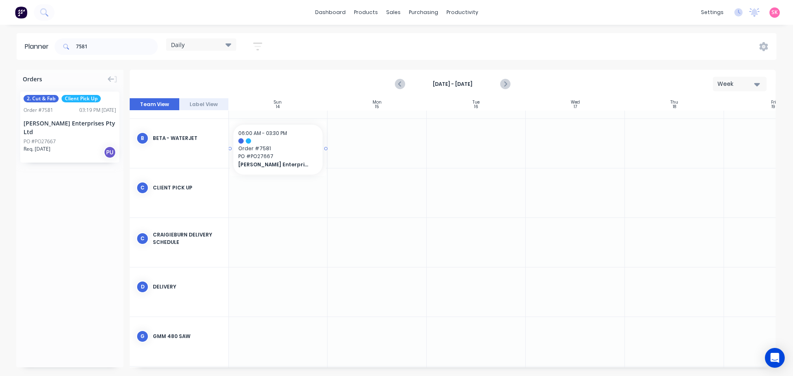
scroll to position [41, 0]
drag, startPoint x: 69, startPoint y: 124, endPoint x: 470, endPoint y: 169, distance: 403.7
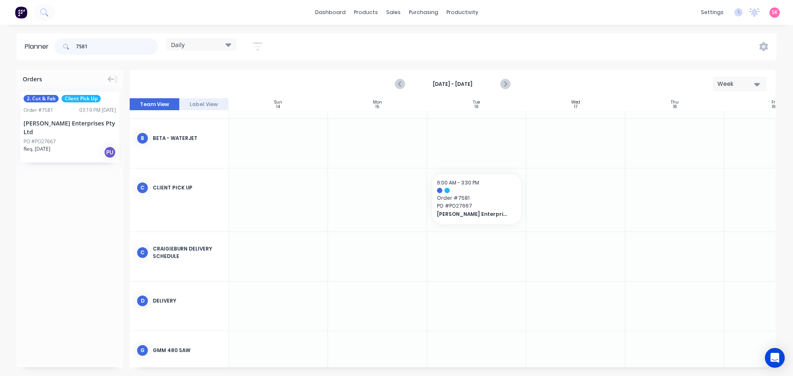
drag, startPoint x: 110, startPoint y: 48, endPoint x: 24, endPoint y: 43, distance: 86.5
click at [24, 43] on header "Planner 7581 Daily Save new view None edit Daily (Default) edit Craigieburn Ord…" at bounding box center [397, 46] width 760 height 27
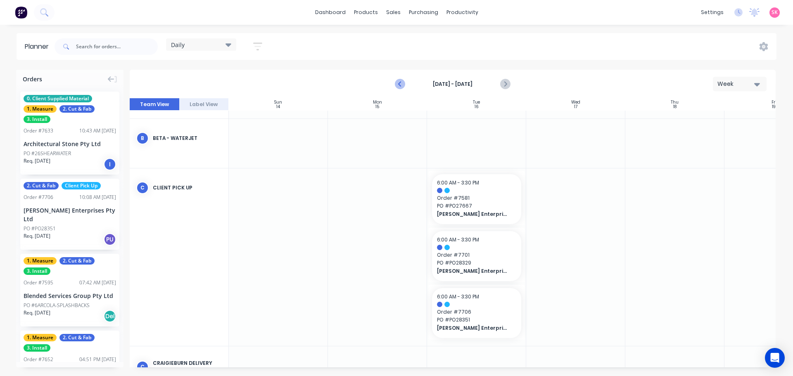
click at [402, 82] on icon "Previous page" at bounding box center [401, 84] width 4 height 7
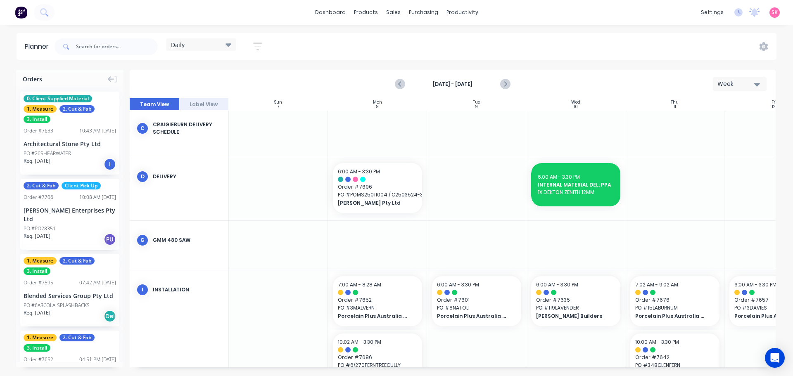
scroll to position [199, 0]
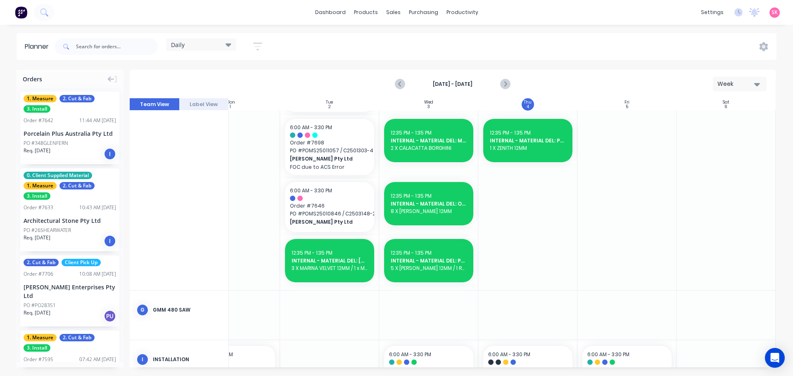
scroll to position [466, 150]
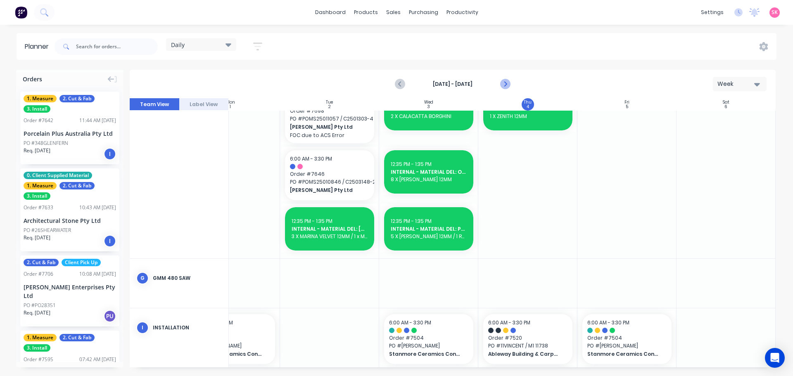
click at [508, 82] on icon "Next page" at bounding box center [505, 84] width 10 height 10
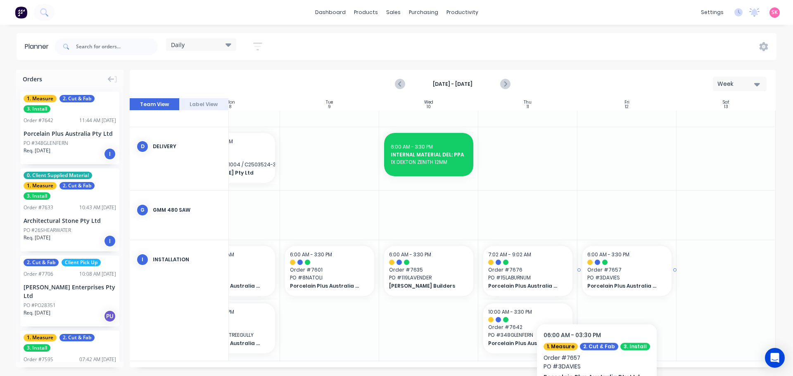
scroll to position [193, 150]
click at [553, 332] on span "PO # 348GLENFERN" at bounding box center [527, 335] width 79 height 7
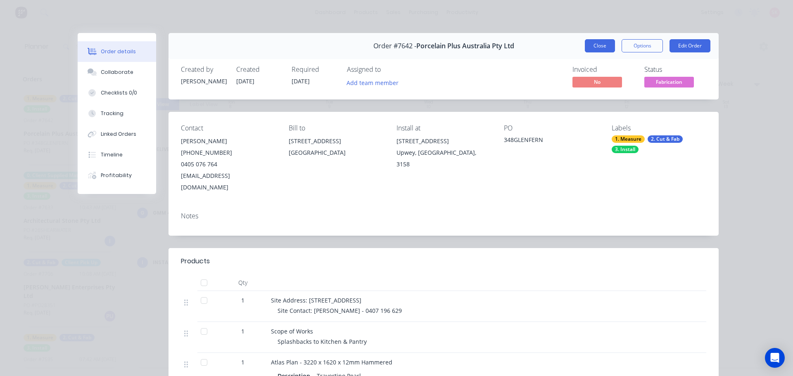
click at [591, 50] on button "Close" at bounding box center [600, 45] width 30 height 13
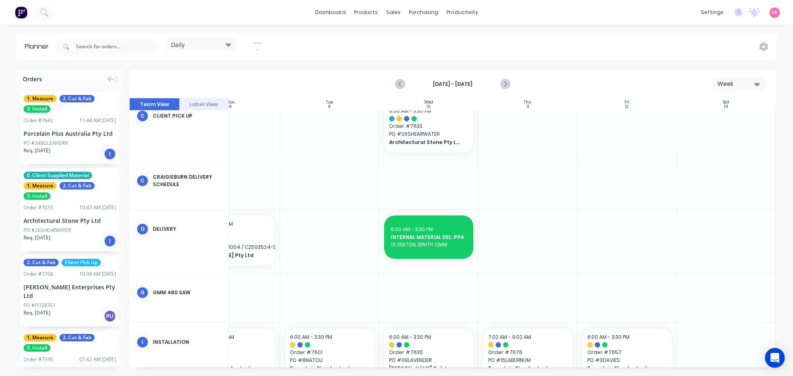
scroll to position [199, 150]
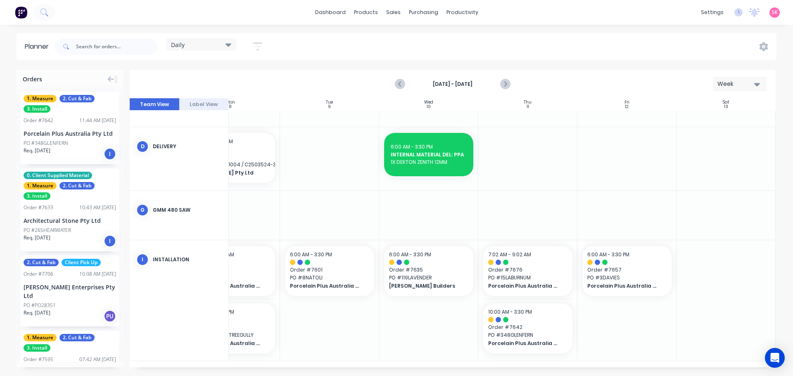
drag, startPoint x: 399, startPoint y: 89, endPoint x: 401, endPoint y: 93, distance: 4.5
click at [399, 89] on button "Previous page" at bounding box center [400, 84] width 17 height 17
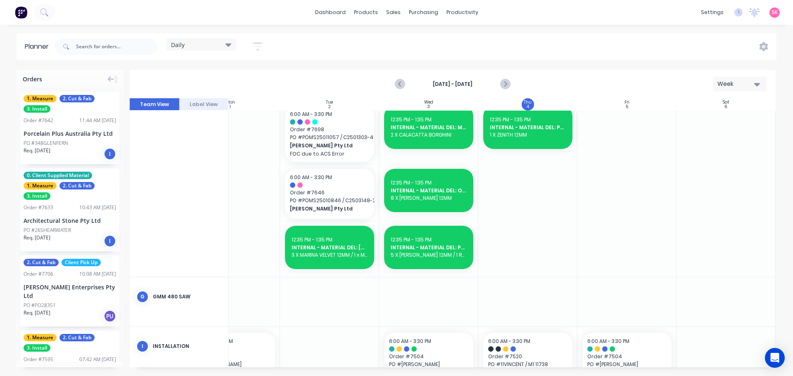
scroll to position [331, 150]
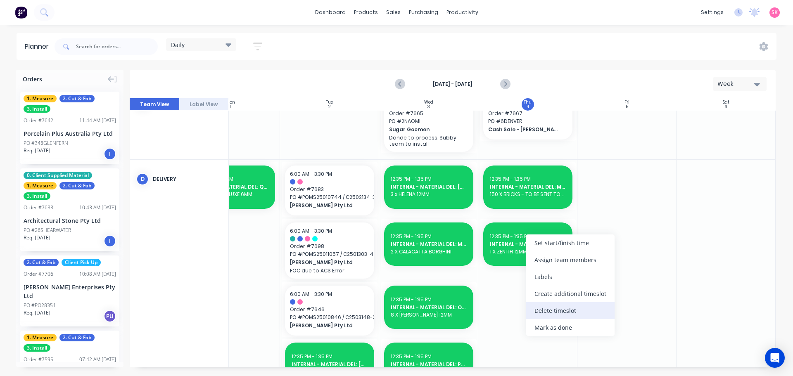
click at [586, 313] on div "Delete timeslot" at bounding box center [570, 310] width 88 height 17
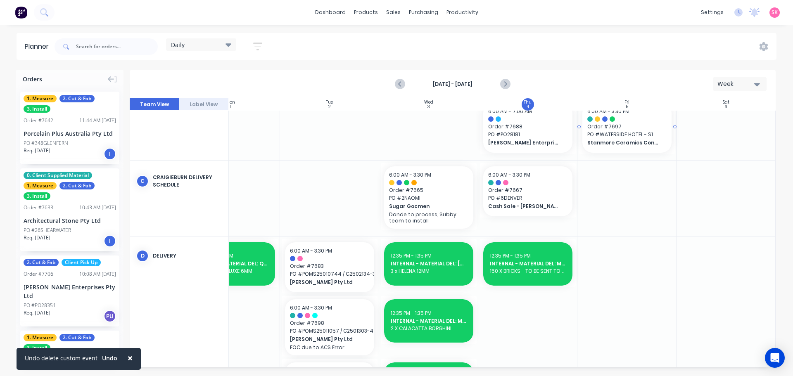
scroll to position [289, 150]
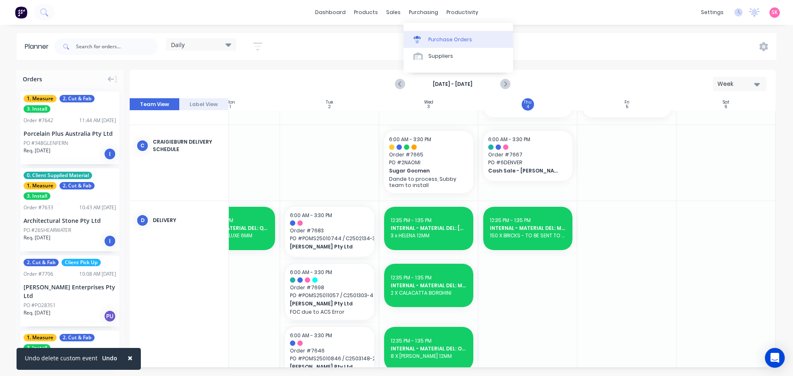
click at [443, 36] on div "Purchase Orders" at bounding box center [450, 39] width 44 height 7
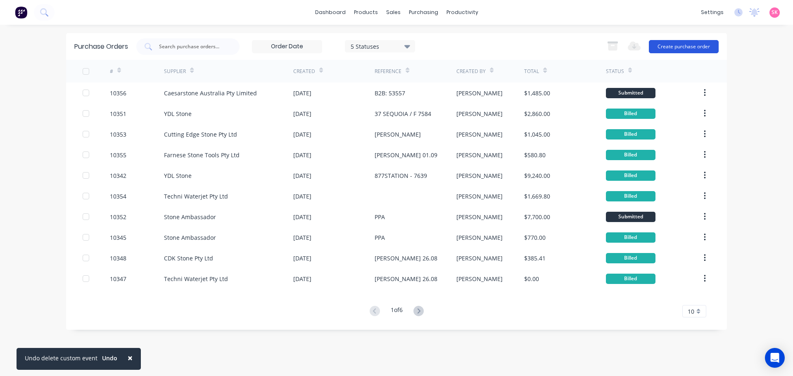
click at [673, 45] on button "Create purchase order" at bounding box center [684, 46] width 70 height 13
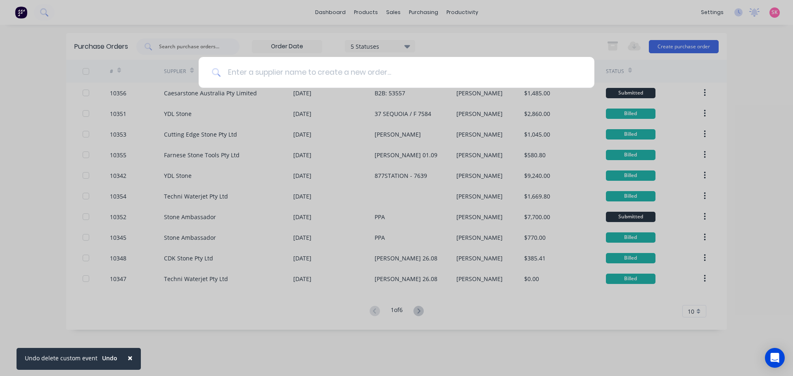
click at [328, 83] on input at bounding box center [401, 72] width 360 height 31
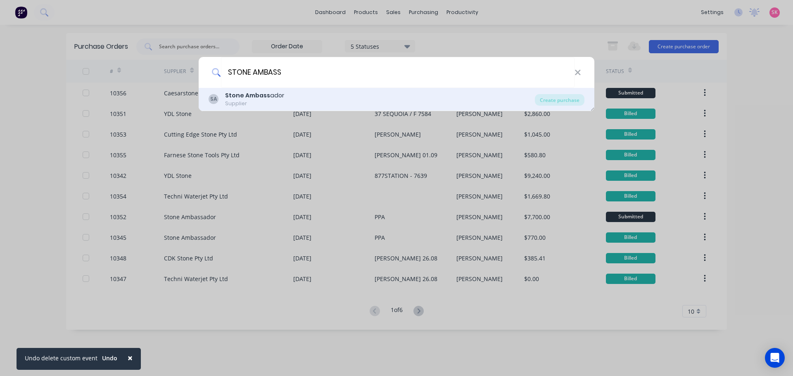
type input "STONE AMBASS"
click at [294, 105] on div "[PERSON_NAME] Ambass ador Supplier" at bounding box center [372, 99] width 326 height 16
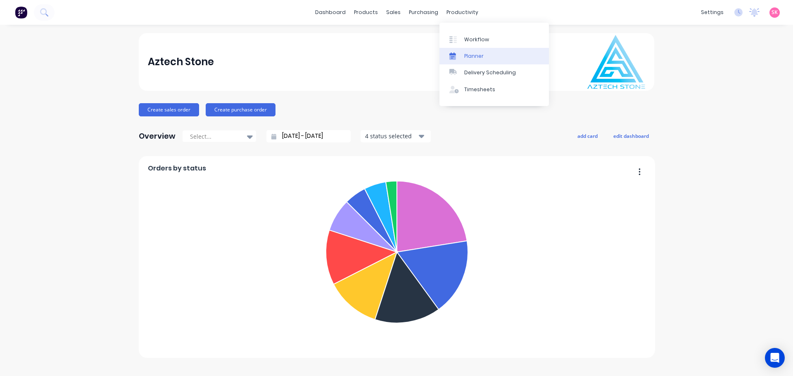
click at [472, 53] on div "Planner" at bounding box center [473, 55] width 19 height 7
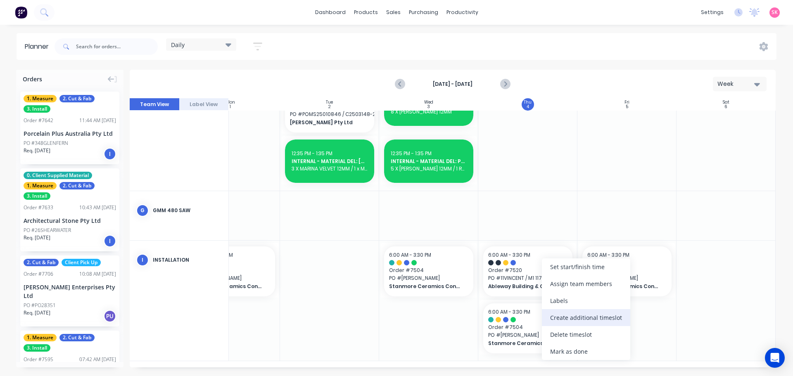
scroll to position [531, 150]
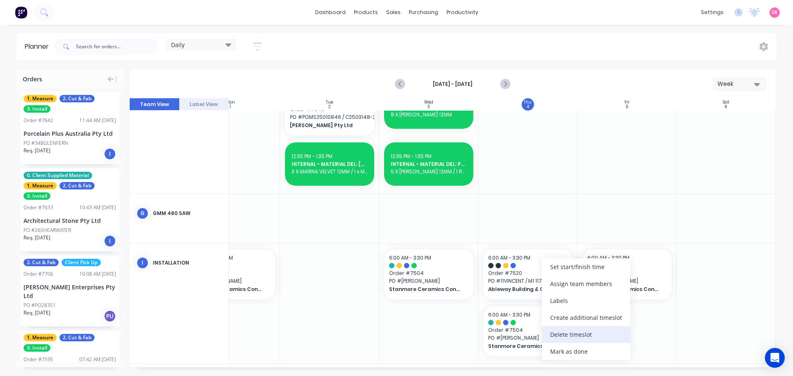
click at [574, 331] on div "Delete timeslot" at bounding box center [586, 334] width 88 height 17
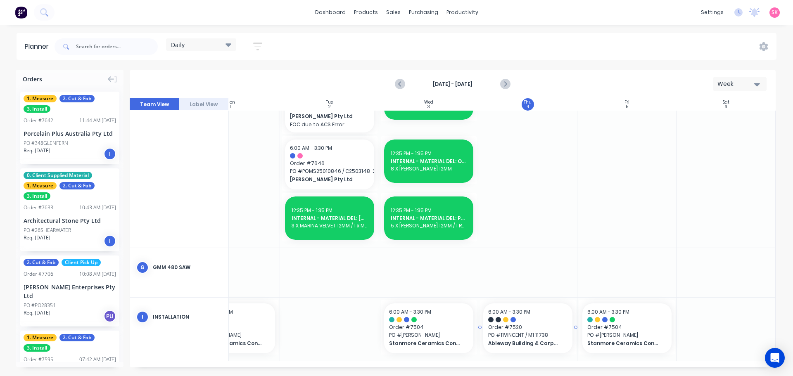
scroll to position [480, 150]
click at [507, 85] on icon "Next page" at bounding box center [505, 84] width 10 height 10
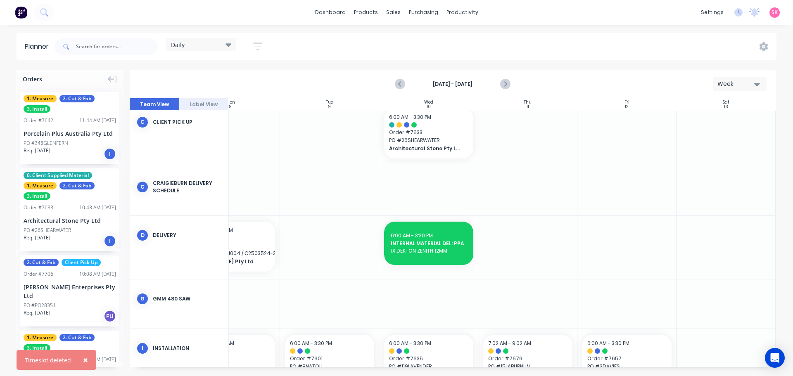
scroll to position [199, 150]
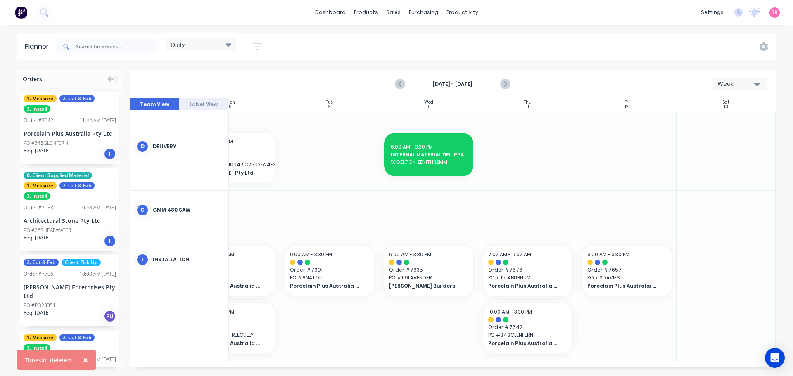
drag, startPoint x: 394, startPoint y: 364, endPoint x: 300, endPoint y: 357, distance: 94.4
click at [300, 357] on div "Sun 7 [DATE] Mon 8 [DATE] Tue 9 [DATE] Wed 10 [DATE] Thu 11 [DATE] Fri 12 [DATE…" at bounding box center [453, 232] width 646 height 269
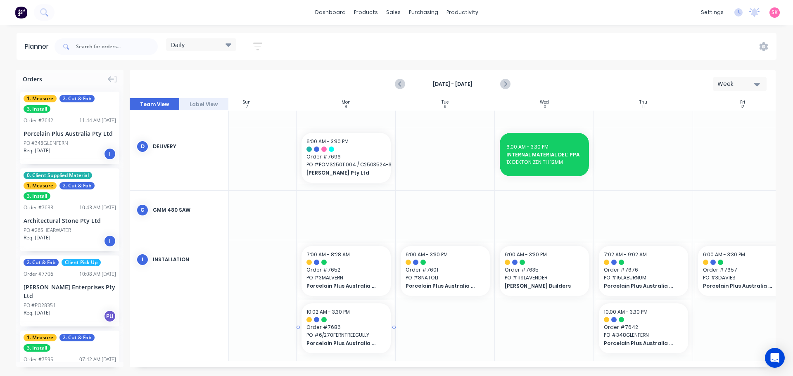
scroll to position [193, 31]
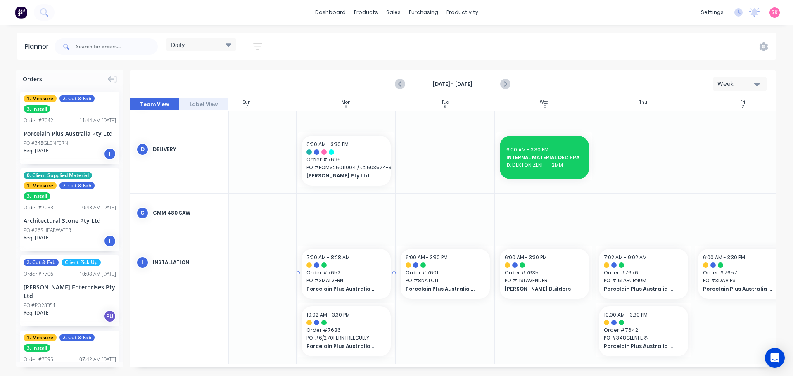
click at [357, 276] on span "Order # 7652" at bounding box center [346, 272] width 79 height 7
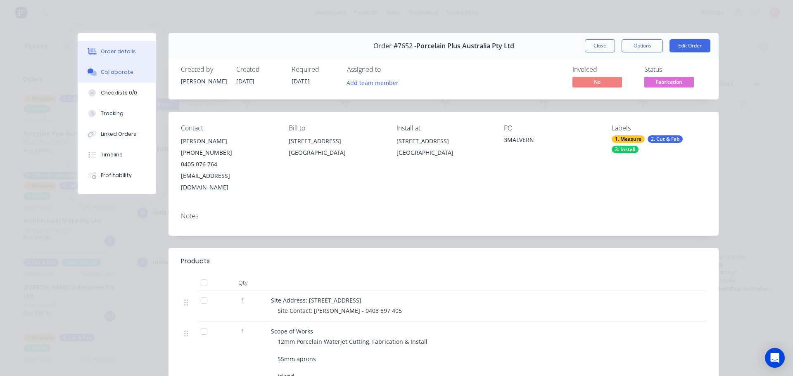
click at [126, 79] on button "Collaborate" at bounding box center [117, 72] width 79 height 21
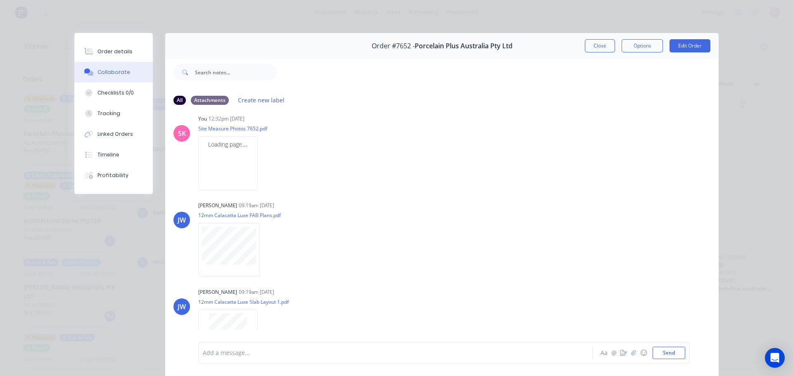
scroll to position [0, 0]
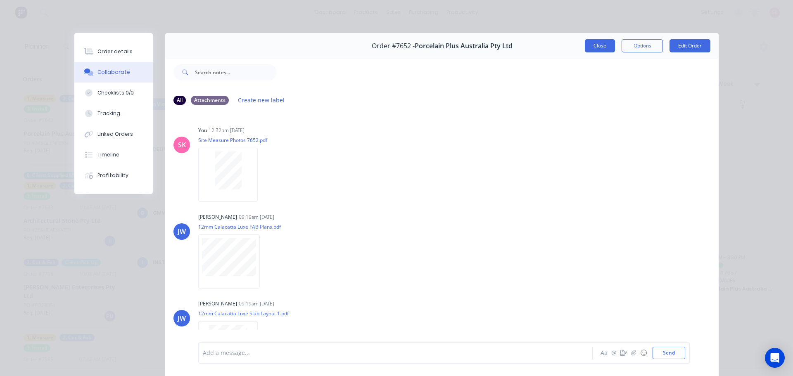
click at [594, 50] on button "Close" at bounding box center [600, 45] width 30 height 13
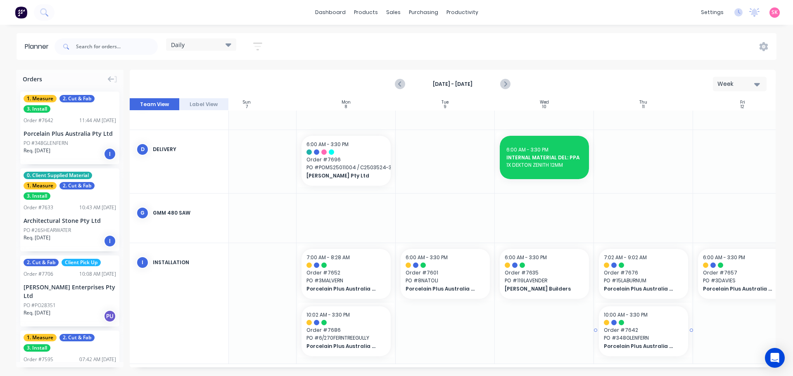
scroll to position [199, 31]
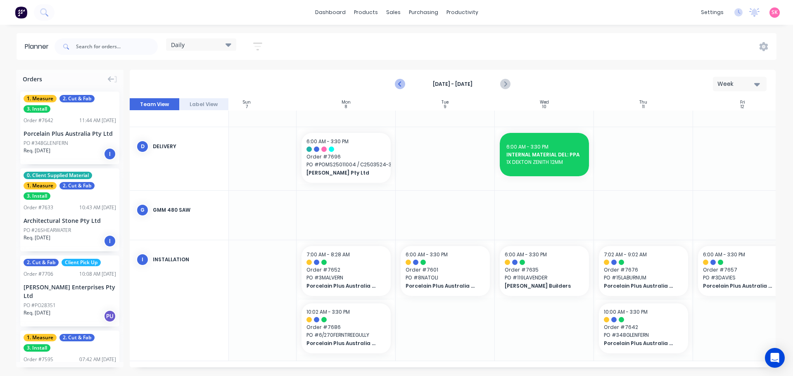
click at [396, 81] on icon "Previous page" at bounding box center [400, 84] width 10 height 10
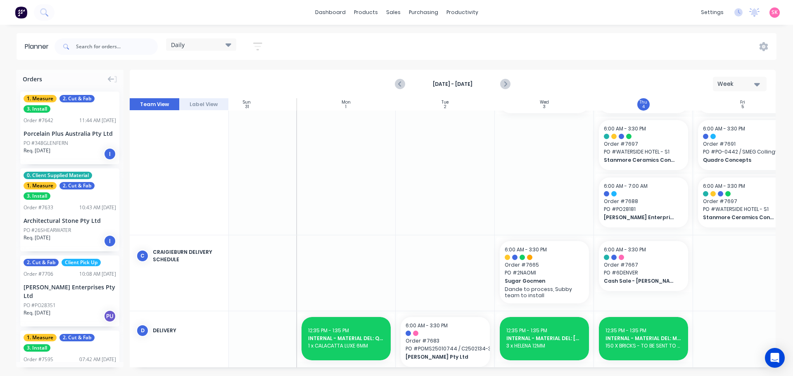
scroll to position [480, 31]
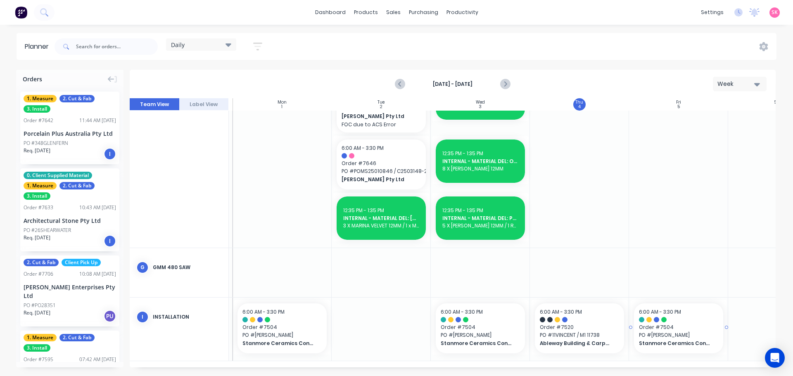
click at [667, 324] on span "Order # 7504" at bounding box center [678, 327] width 79 height 7
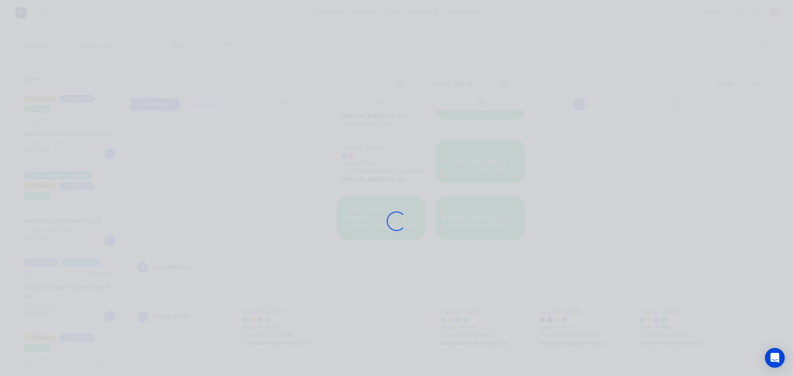
scroll to position [474, 95]
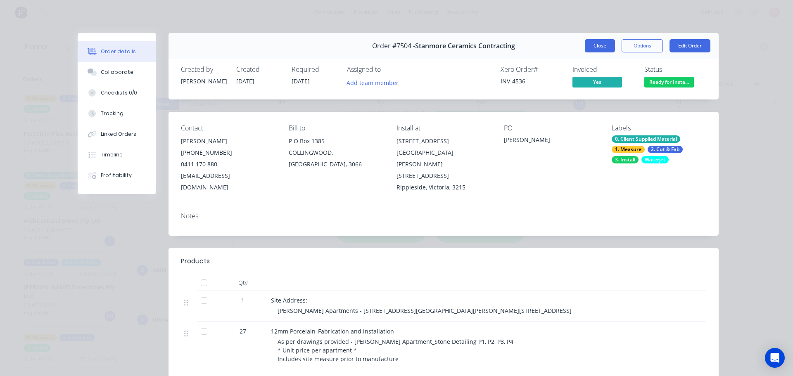
click at [602, 43] on button "Close" at bounding box center [600, 45] width 30 height 13
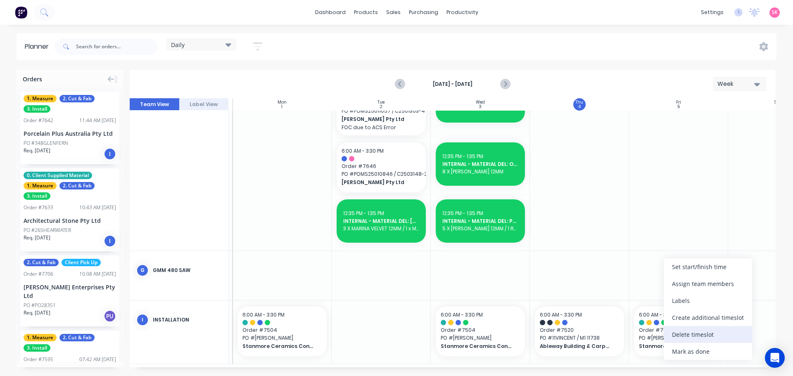
click at [700, 331] on div "Delete timeslot" at bounding box center [708, 334] width 88 height 17
